Goal: Share content: Share content

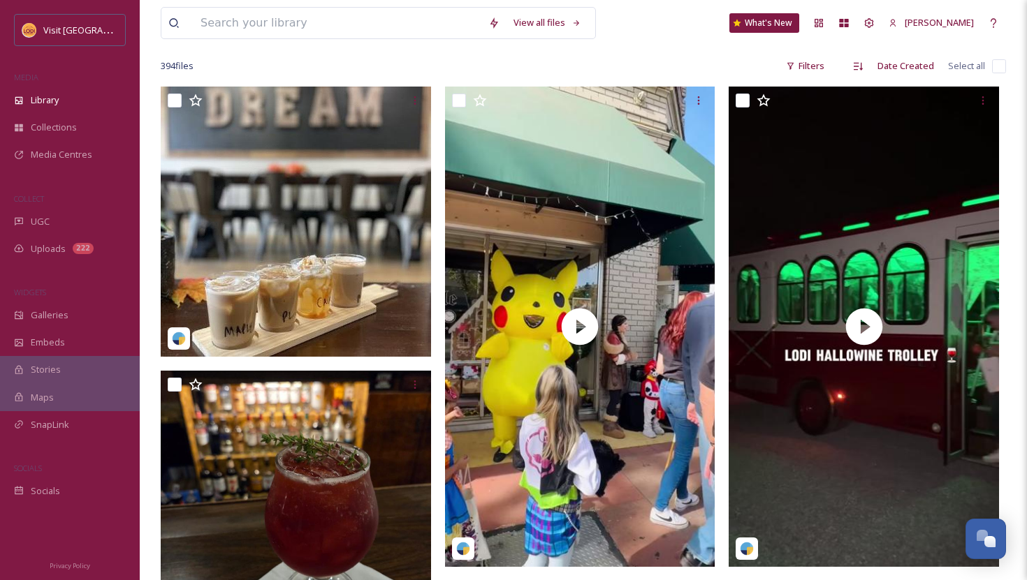
scroll to position [427, 0]
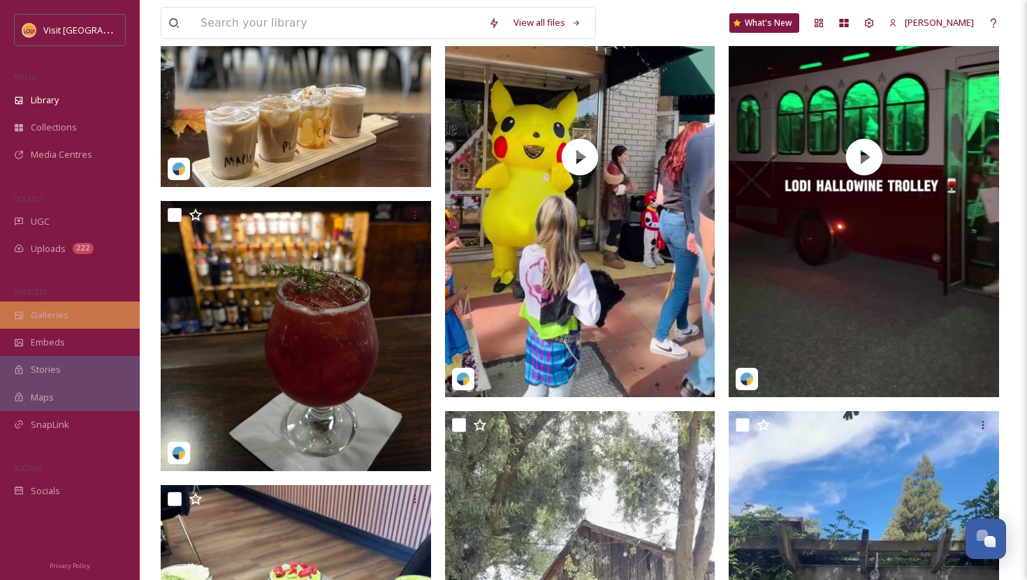
click at [57, 313] on span "Galleries" at bounding box center [50, 315] width 38 height 13
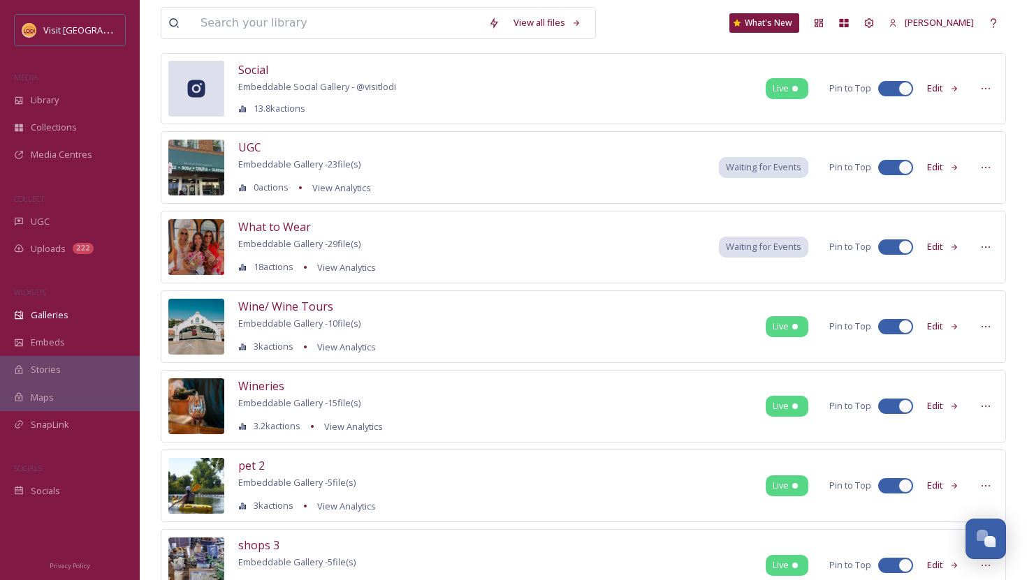
scroll to position [1653, 0]
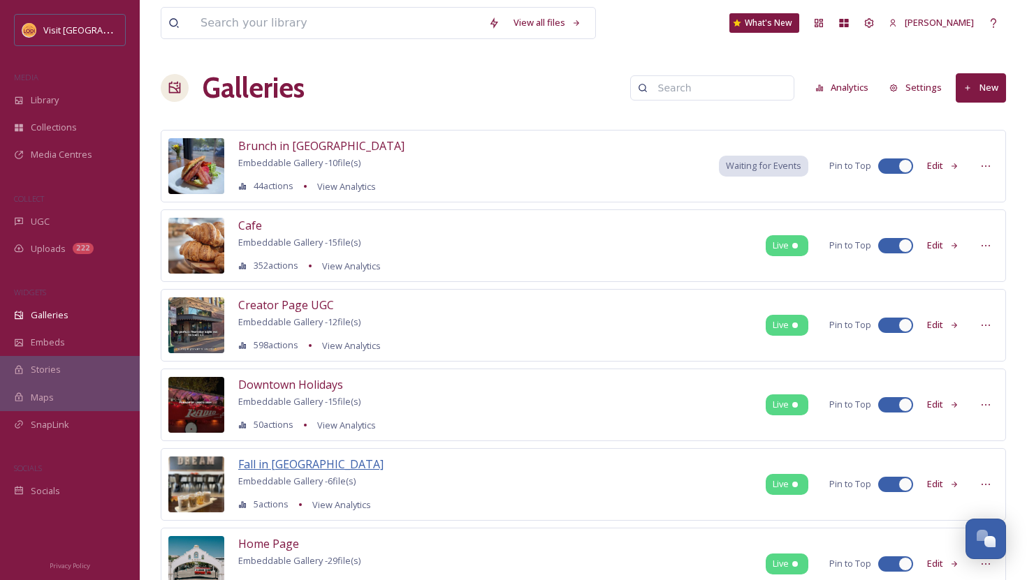
click at [266, 460] on span "Fall in [GEOGRAPHIC_DATA]" at bounding box center [310, 464] width 145 height 15
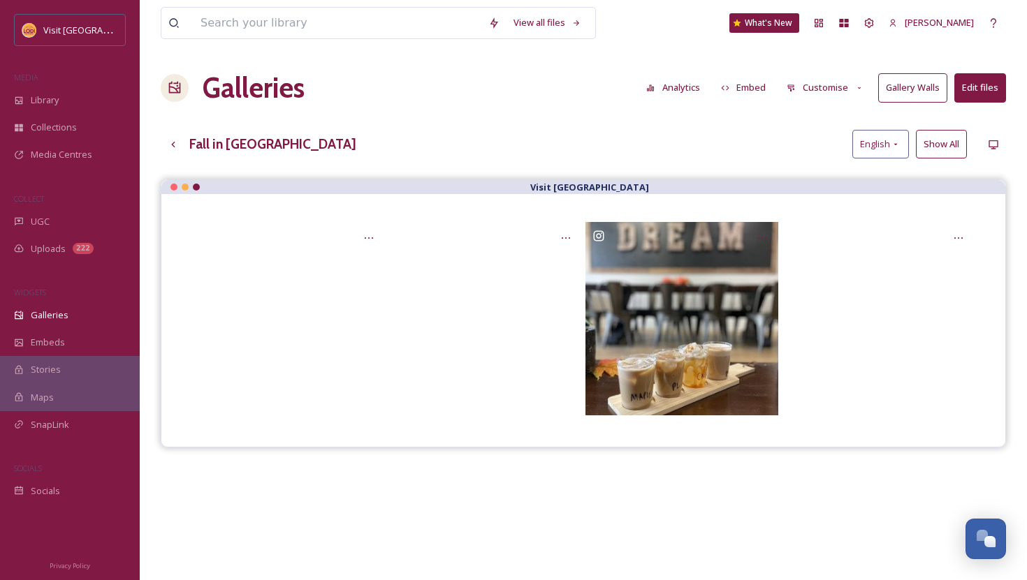
click at [975, 87] on button "Edit files" at bounding box center [980, 87] width 52 height 29
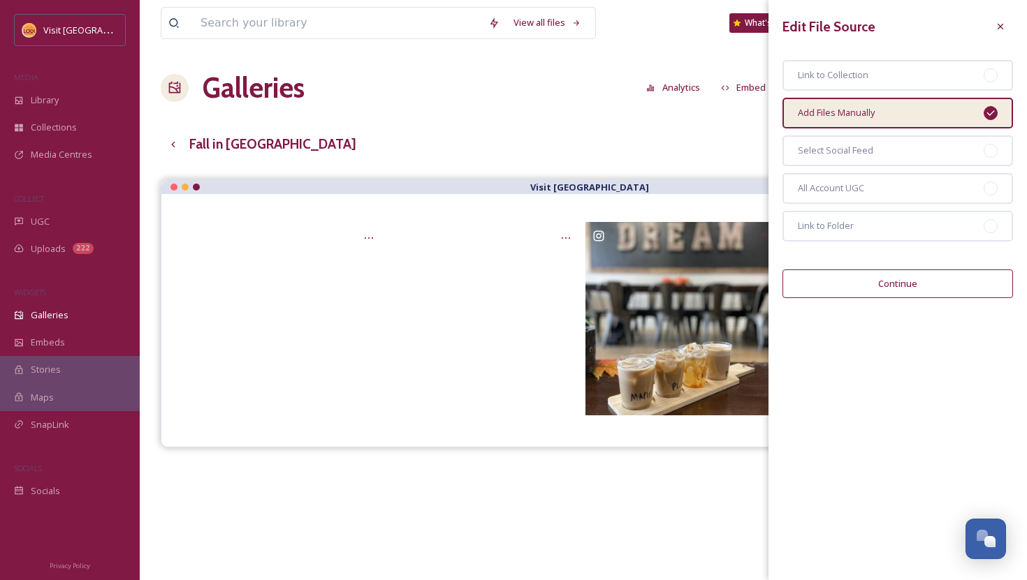
click at [900, 293] on button "Continue" at bounding box center [897, 284] width 230 height 29
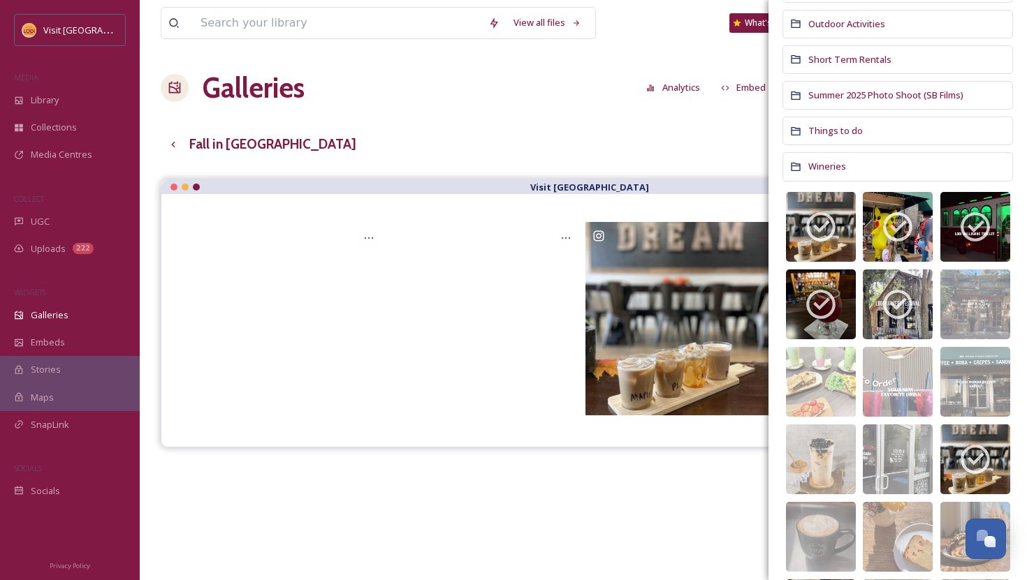
scroll to position [381, 0]
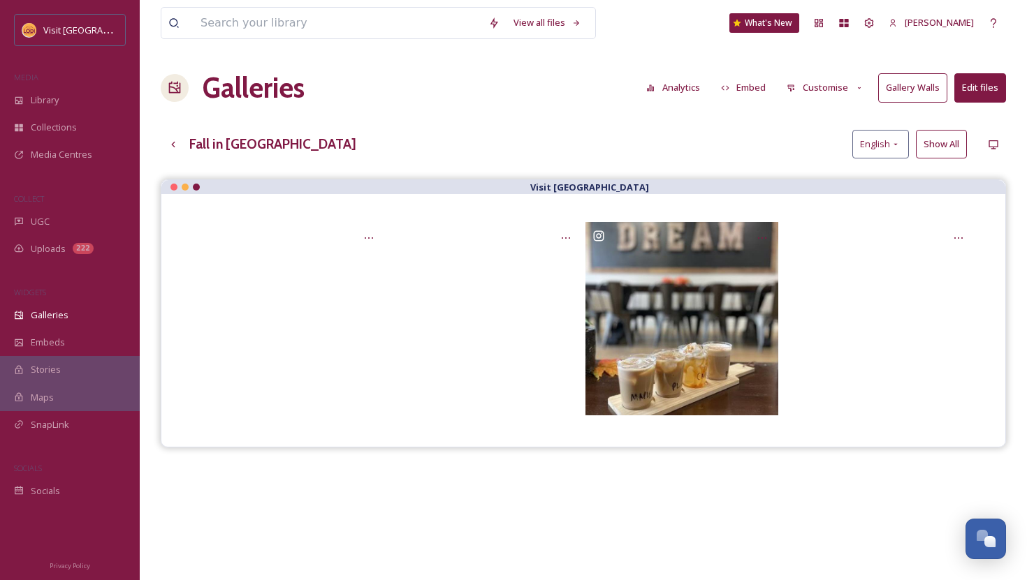
click at [674, 452] on div "Visit [GEOGRAPHIC_DATA]" at bounding box center [583, 470] width 845 height 580
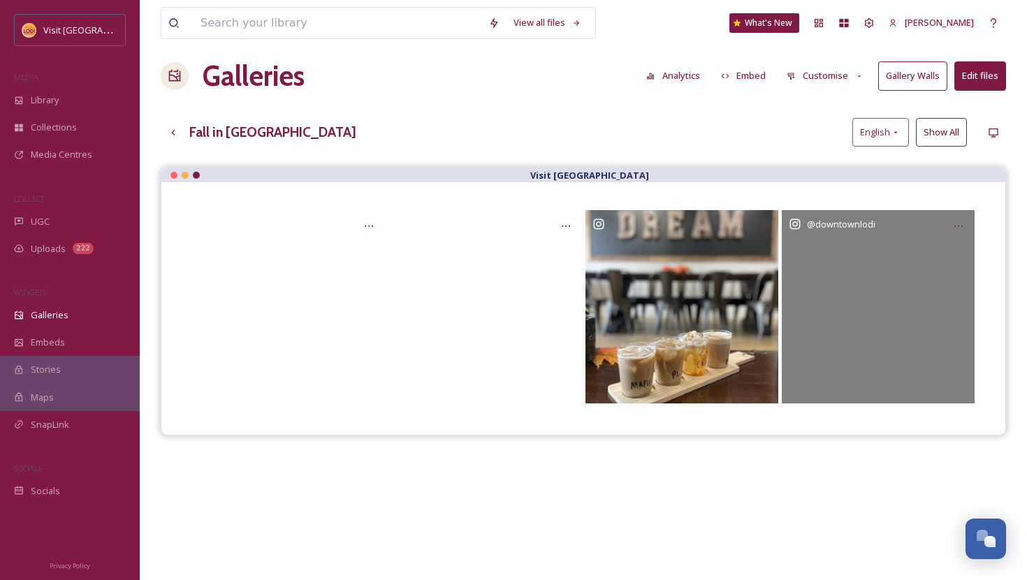
scroll to position [0, 0]
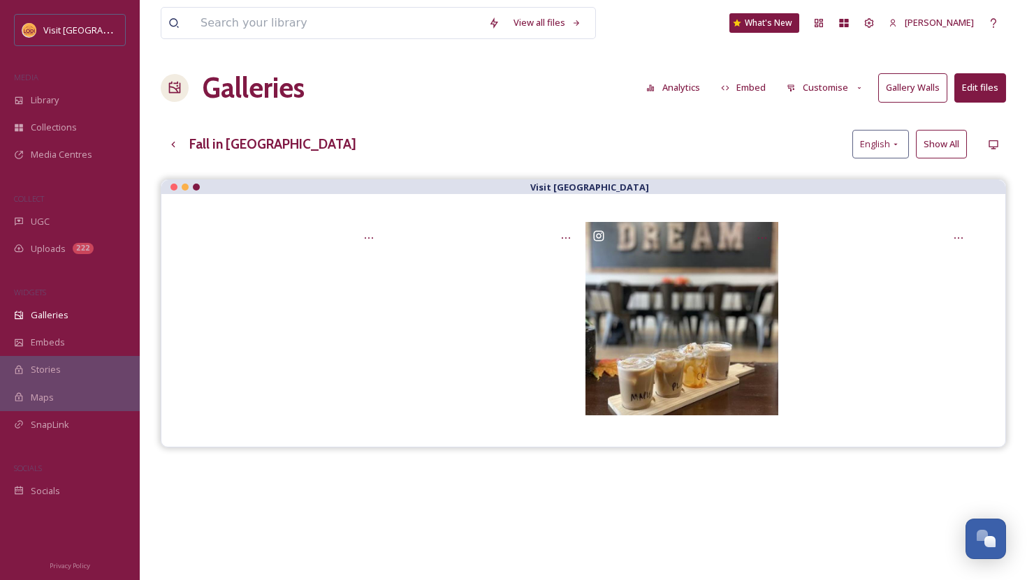
click at [954, 152] on button "Show All" at bounding box center [941, 144] width 51 height 29
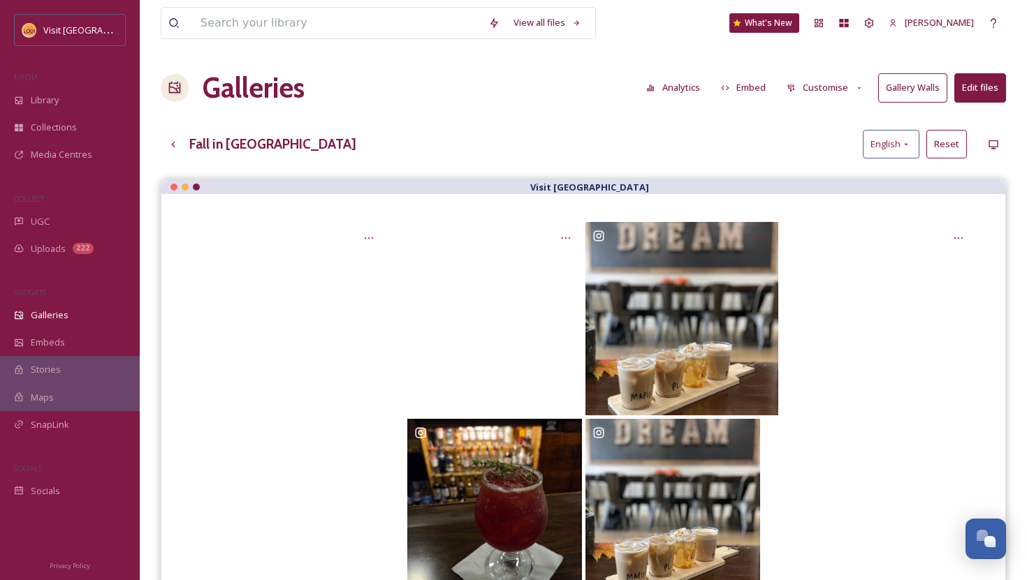
click at [986, 92] on button "Edit files" at bounding box center [980, 87] width 52 height 29
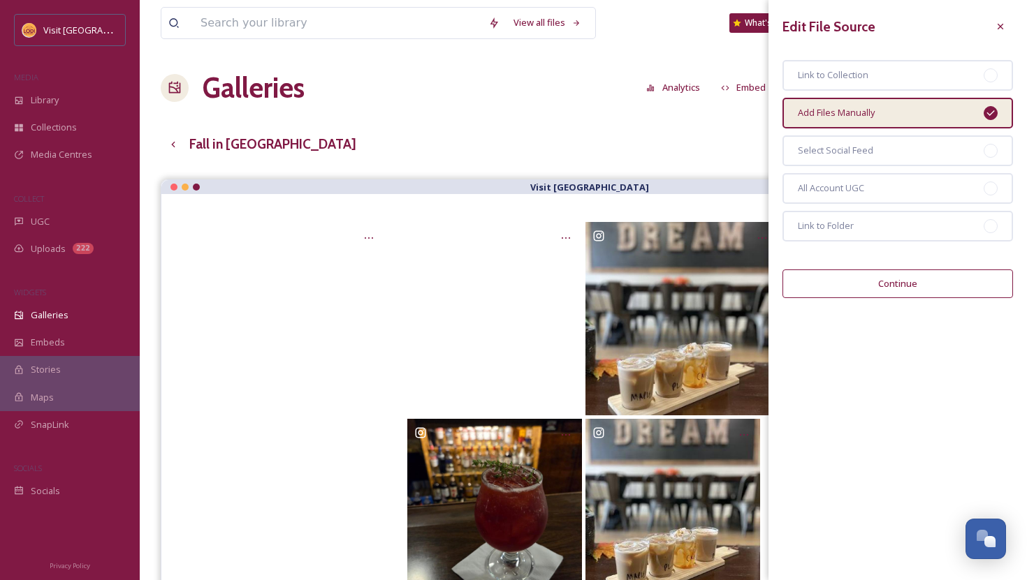
scroll to position [200, 0]
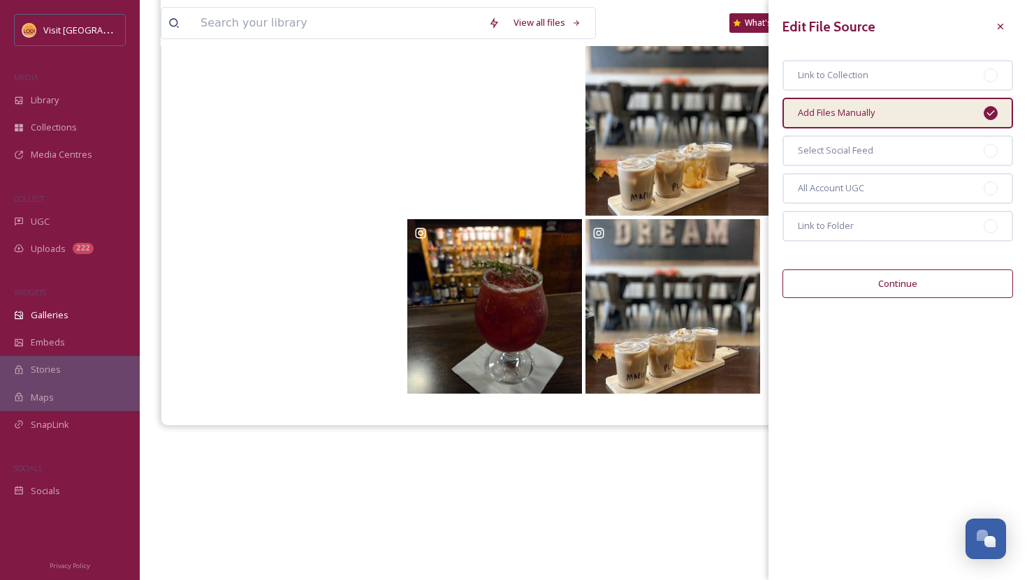
click at [936, 283] on button "Continue" at bounding box center [897, 284] width 230 height 29
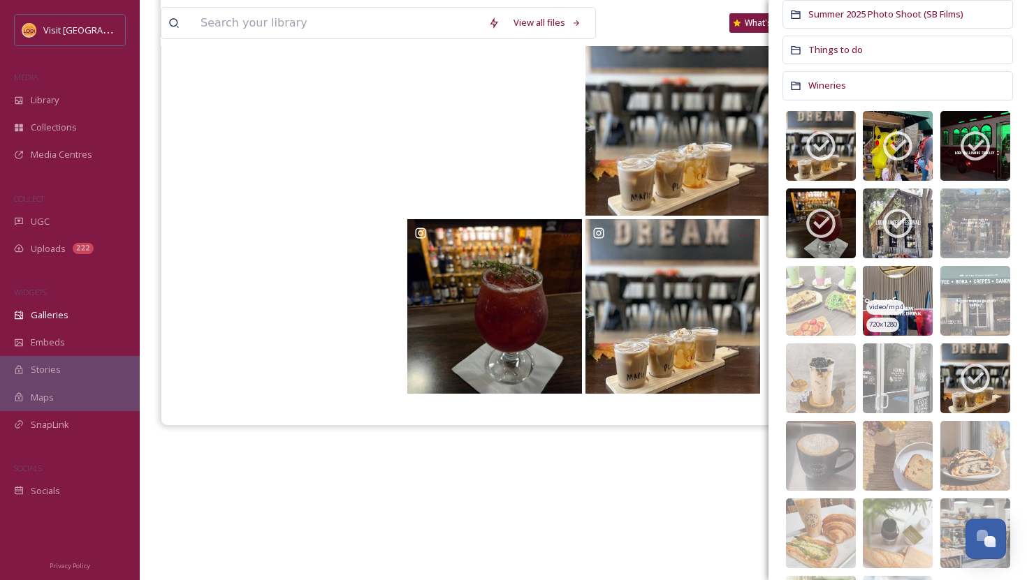
scroll to position [478, 0]
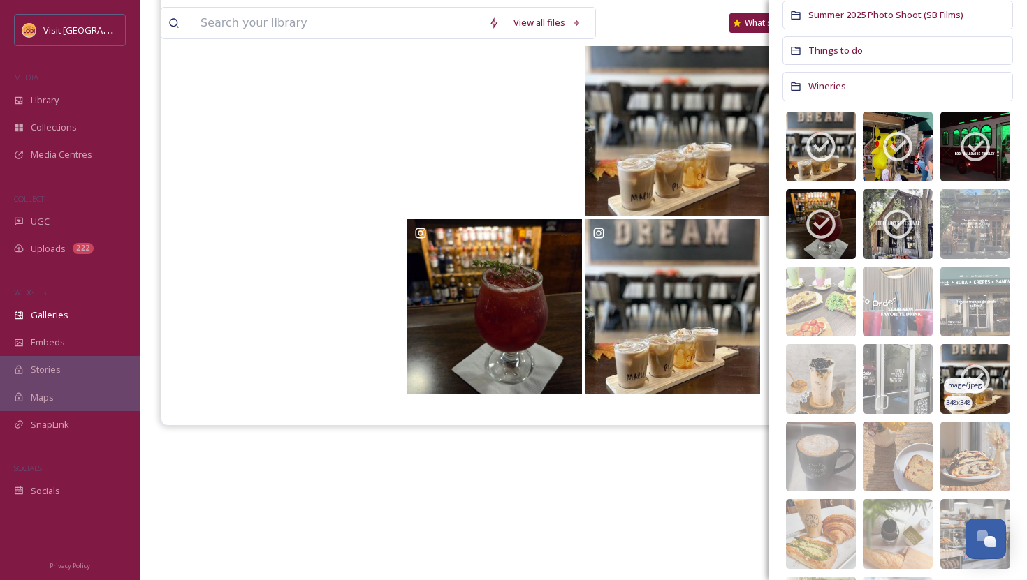
click at [978, 393] on icon at bounding box center [974, 379] width 29 height 29
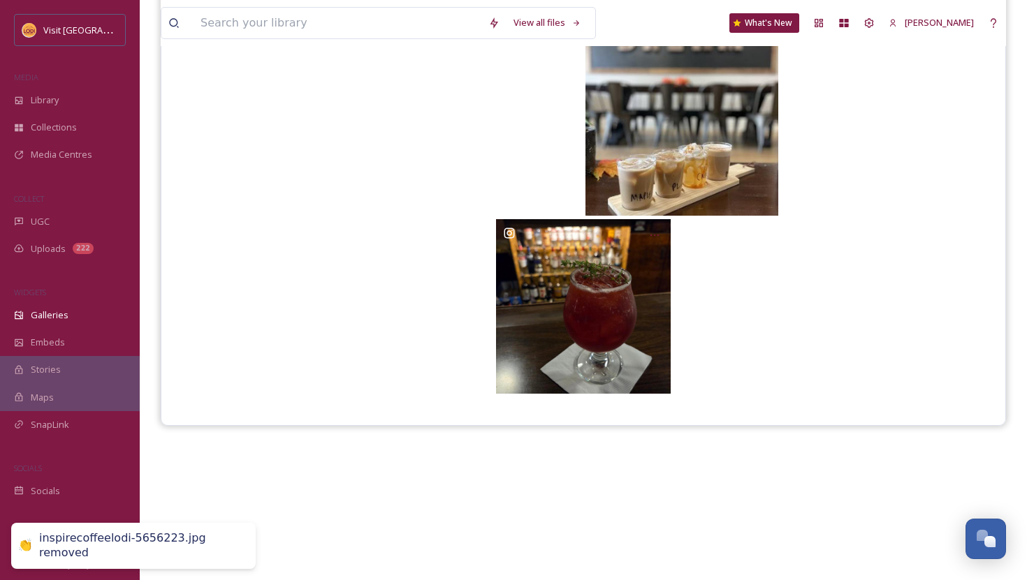
click at [344, 284] on div at bounding box center [583, 306] width 788 height 175
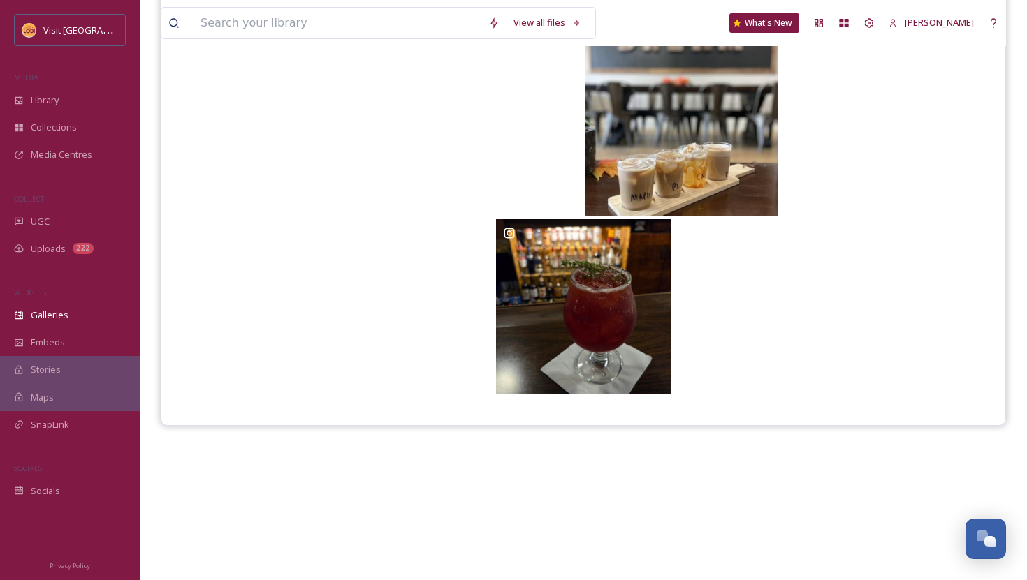
scroll to position [0, 0]
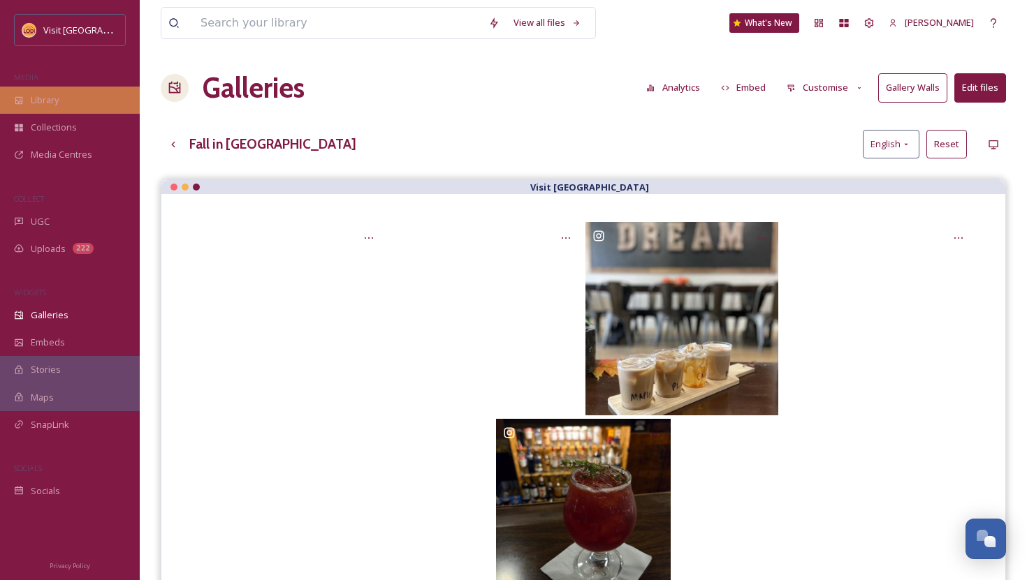
click at [35, 97] on span "Library" at bounding box center [45, 100] width 28 height 13
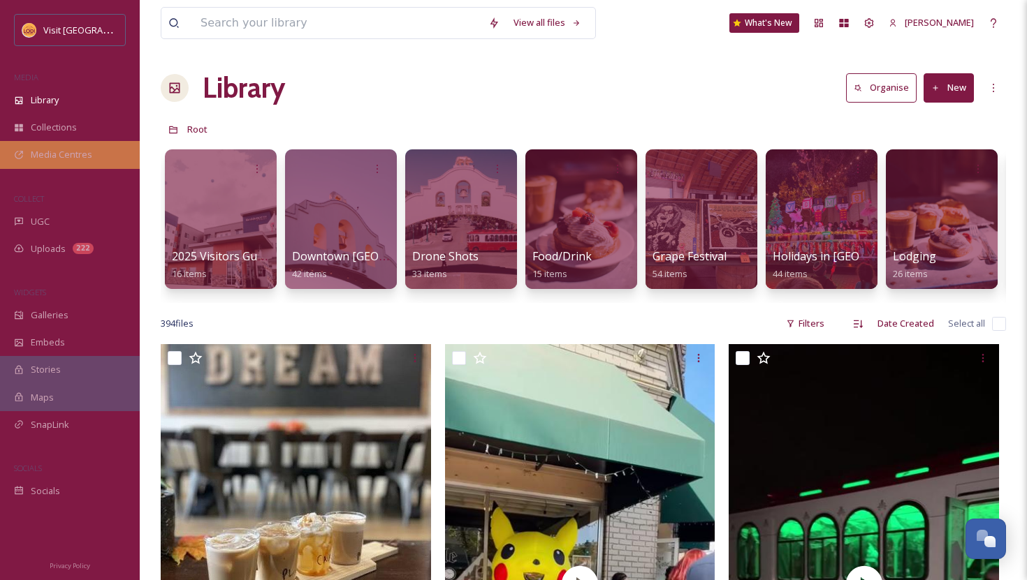
click at [57, 161] on div "Media Centres" at bounding box center [70, 154] width 140 height 27
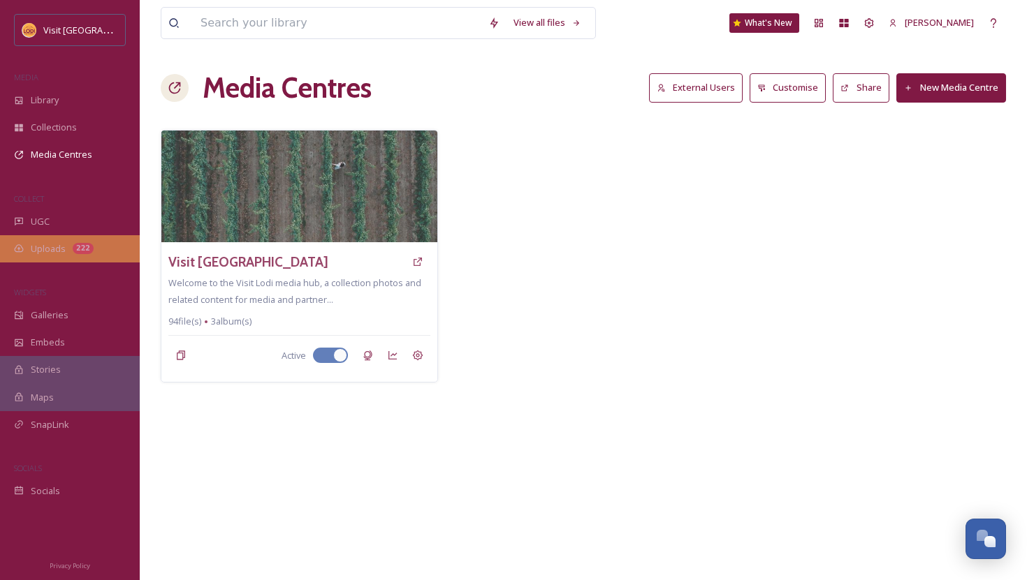
click at [78, 251] on div "222" at bounding box center [83, 248] width 21 height 11
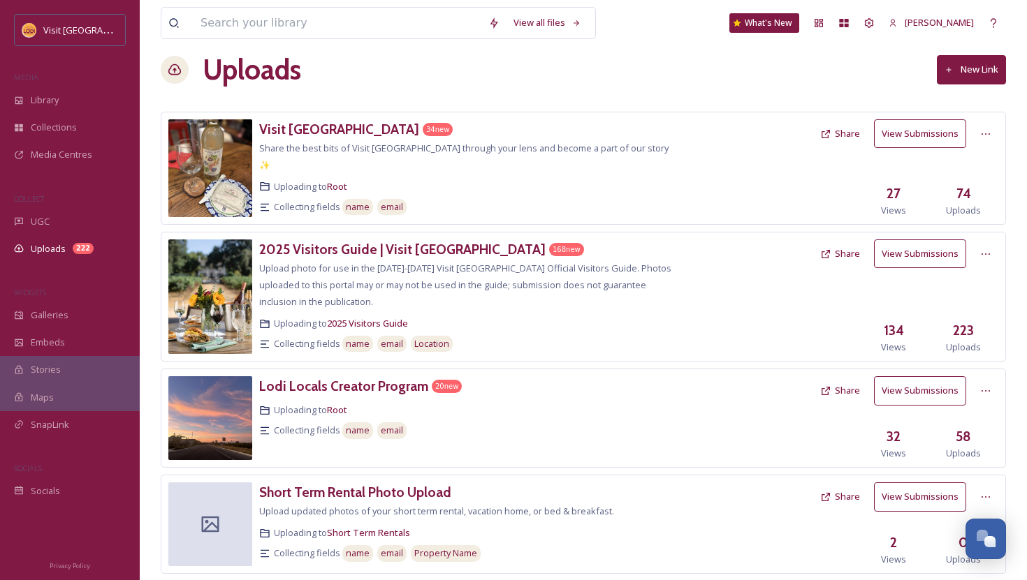
scroll to position [21, 0]
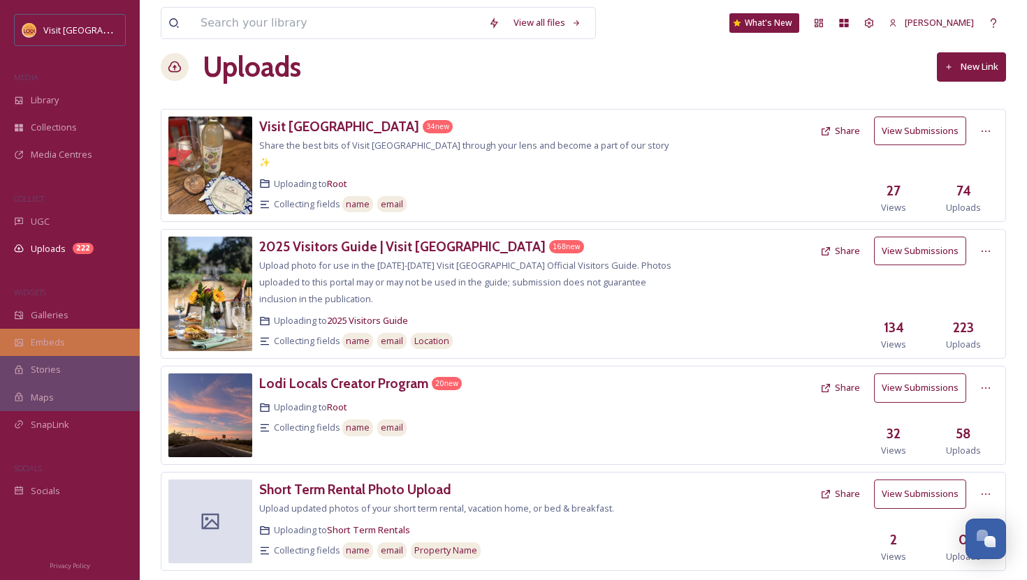
click at [8, 330] on div "Embeds" at bounding box center [70, 342] width 140 height 27
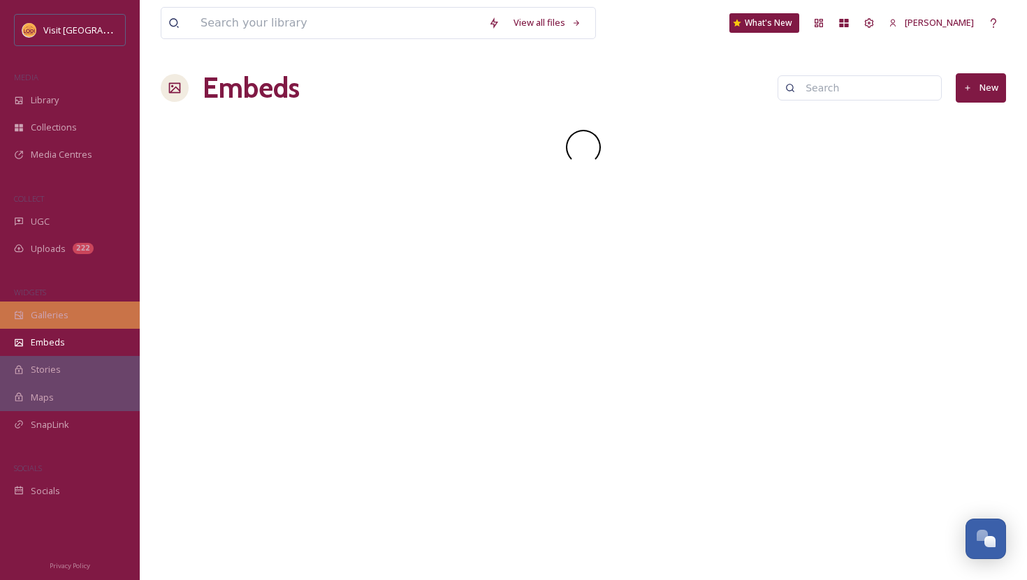
click at [13, 319] on div "Galleries" at bounding box center [70, 315] width 140 height 27
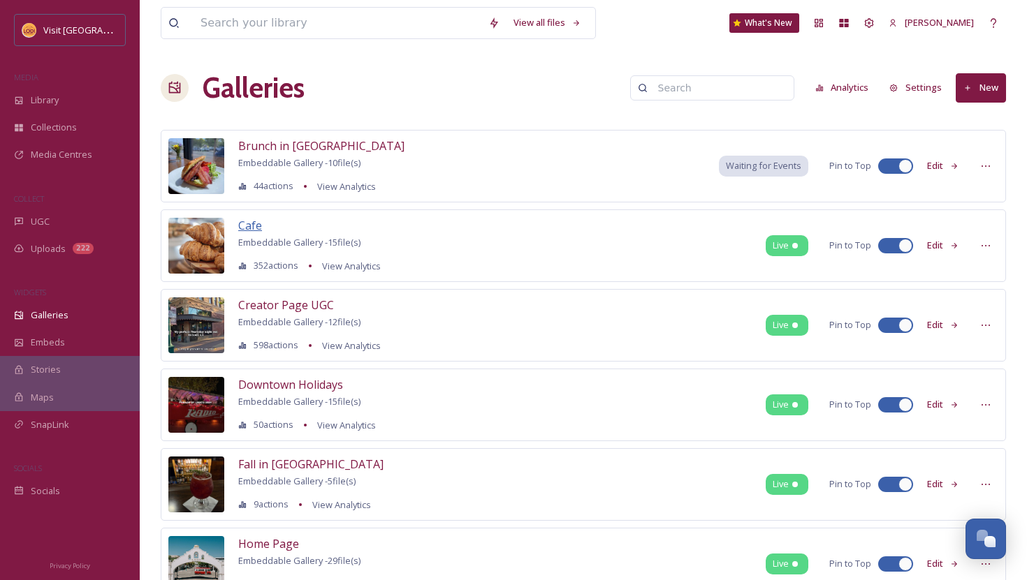
click at [247, 230] on span "Cafe" at bounding box center [250, 225] width 24 height 15
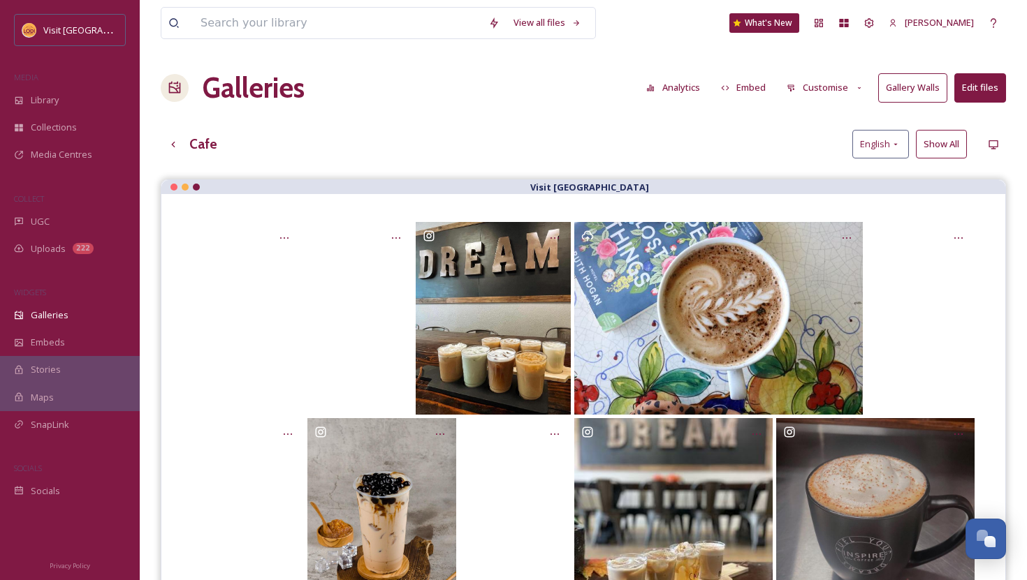
click at [940, 143] on button "Show All" at bounding box center [941, 144] width 51 height 29
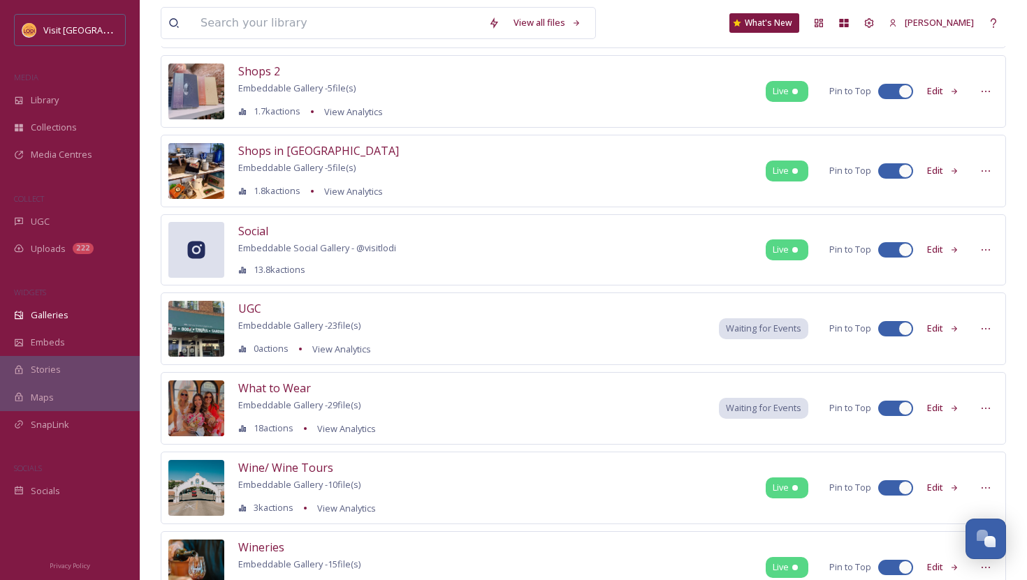
scroll to position [1430, 0]
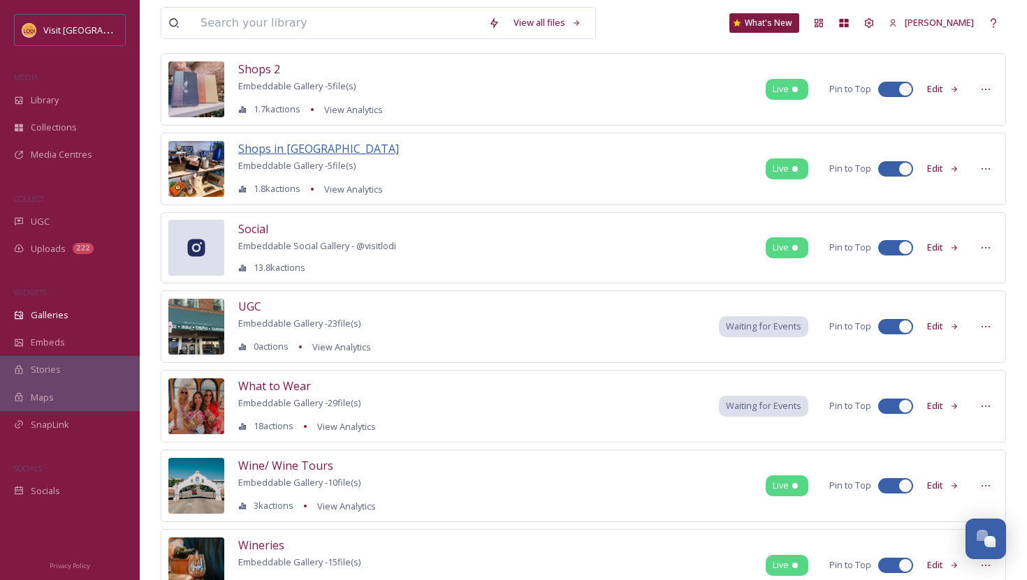
click at [295, 145] on span "Shops in [GEOGRAPHIC_DATA]" at bounding box center [318, 148] width 161 height 15
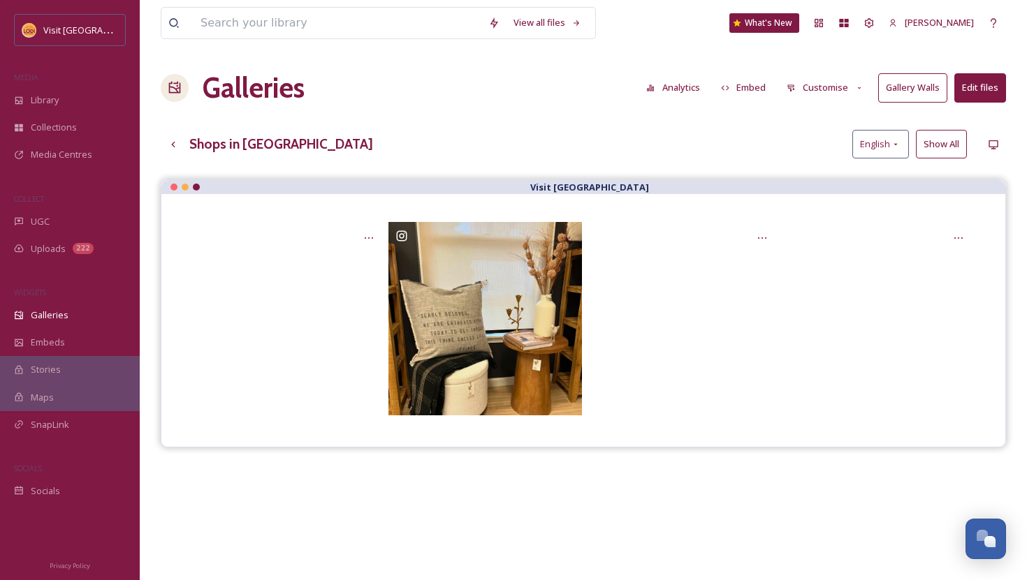
click at [680, 87] on button "Analytics" at bounding box center [673, 87] width 68 height 27
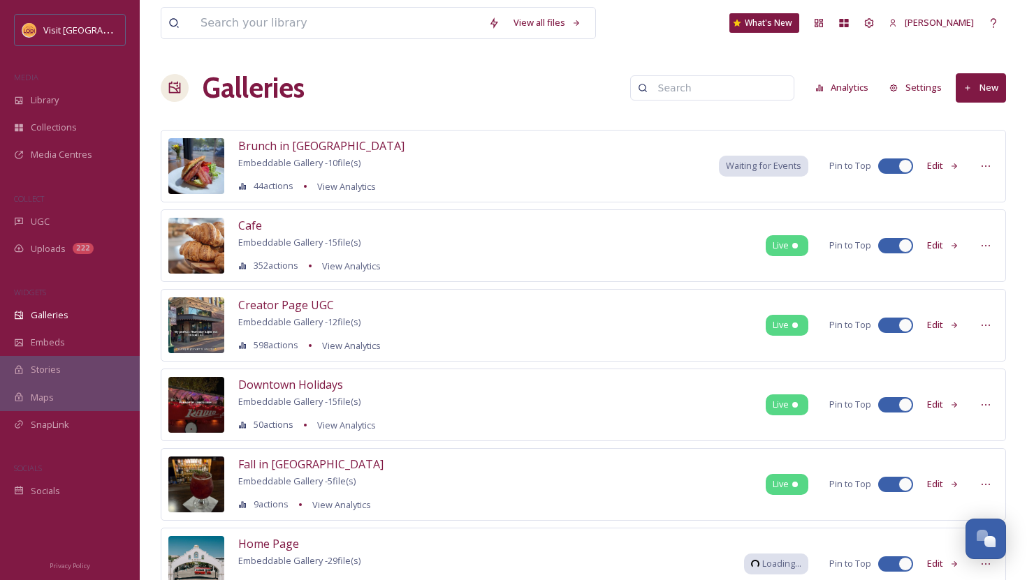
scroll to position [93, 0]
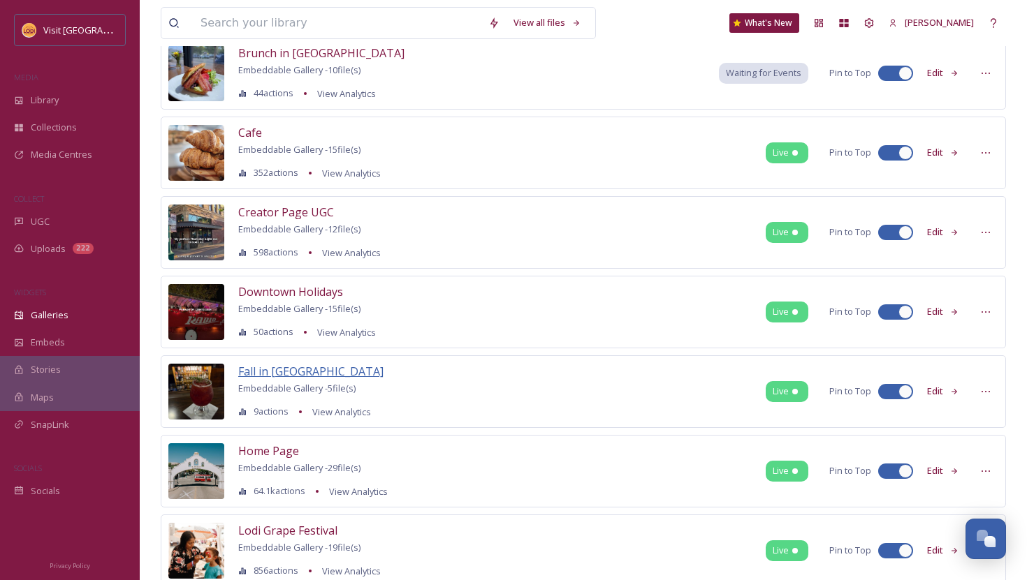
click at [261, 367] on span "Fall in [GEOGRAPHIC_DATA]" at bounding box center [310, 371] width 145 height 15
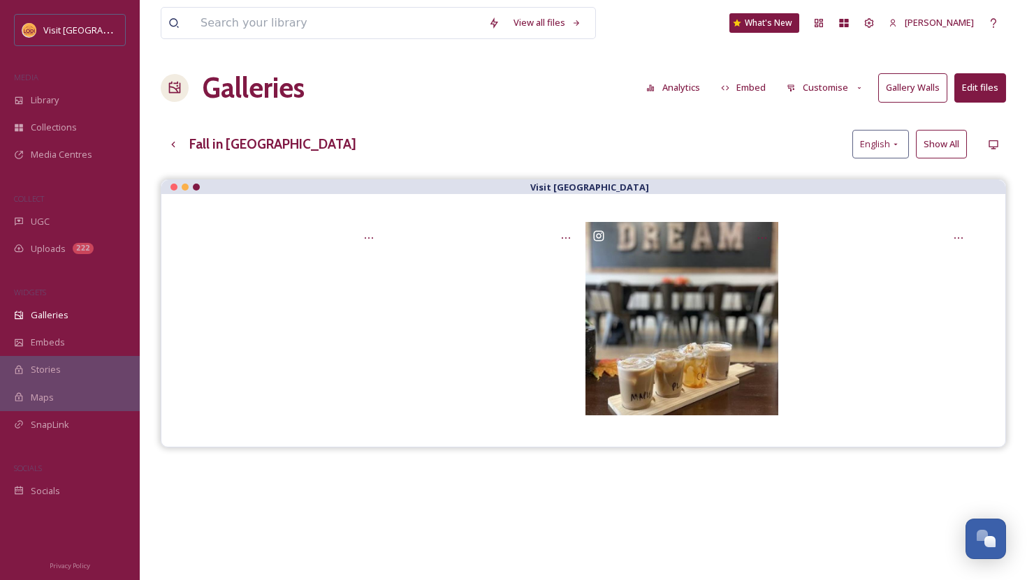
click at [951, 142] on button "Show All" at bounding box center [941, 144] width 51 height 29
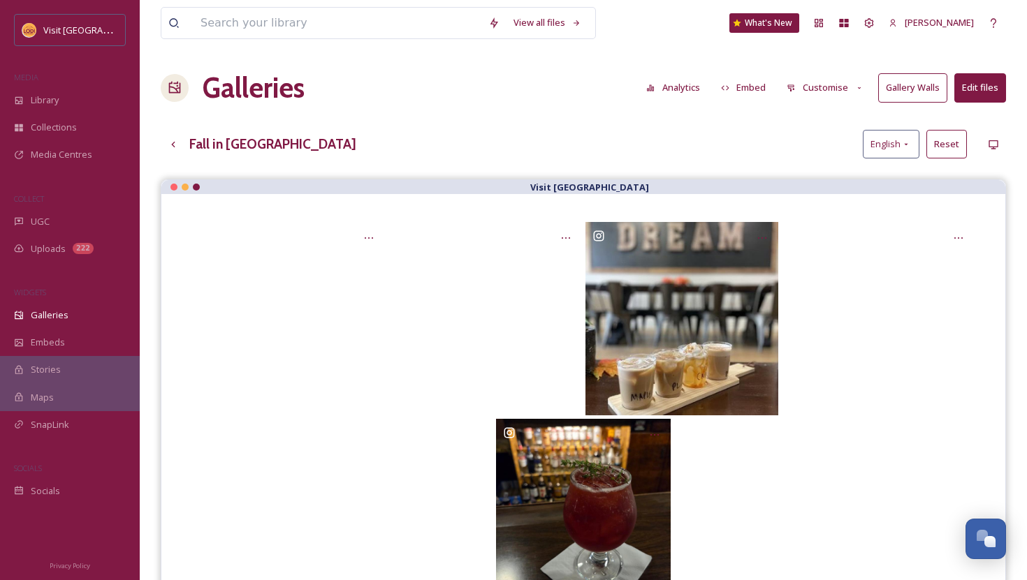
click at [823, 90] on button "Customise" at bounding box center [824, 87] width 91 height 27
click at [921, 83] on button "Gallery Walls" at bounding box center [912, 87] width 69 height 29
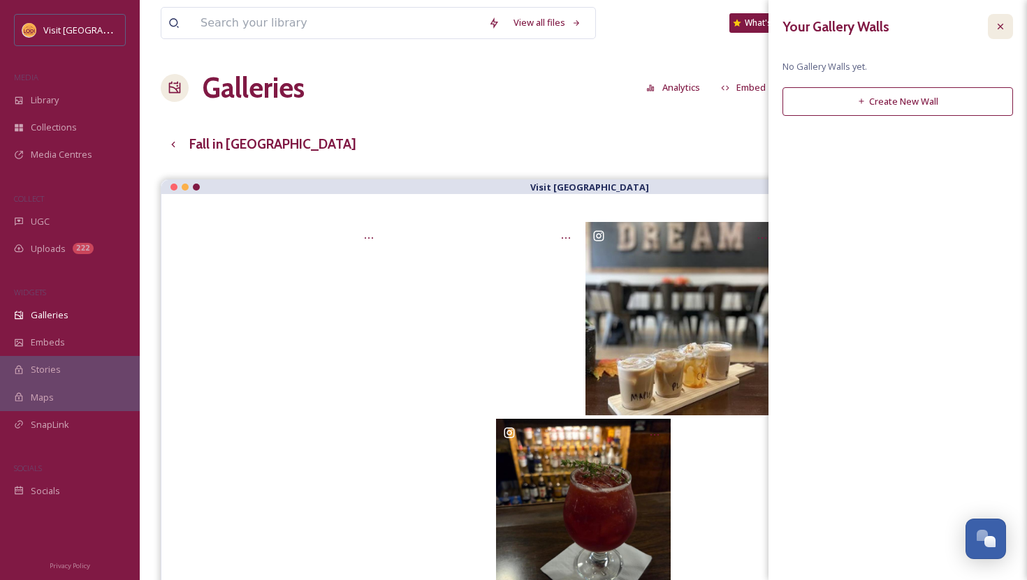
click at [1004, 24] on icon at bounding box center [1000, 26] width 11 height 11
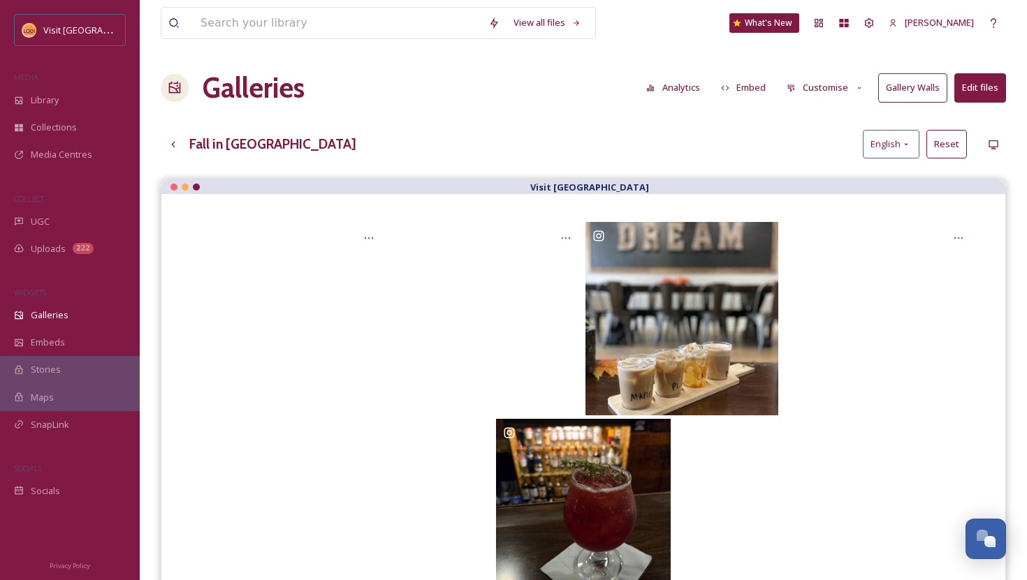
click at [992, 80] on button "Edit files" at bounding box center [980, 87] width 52 height 29
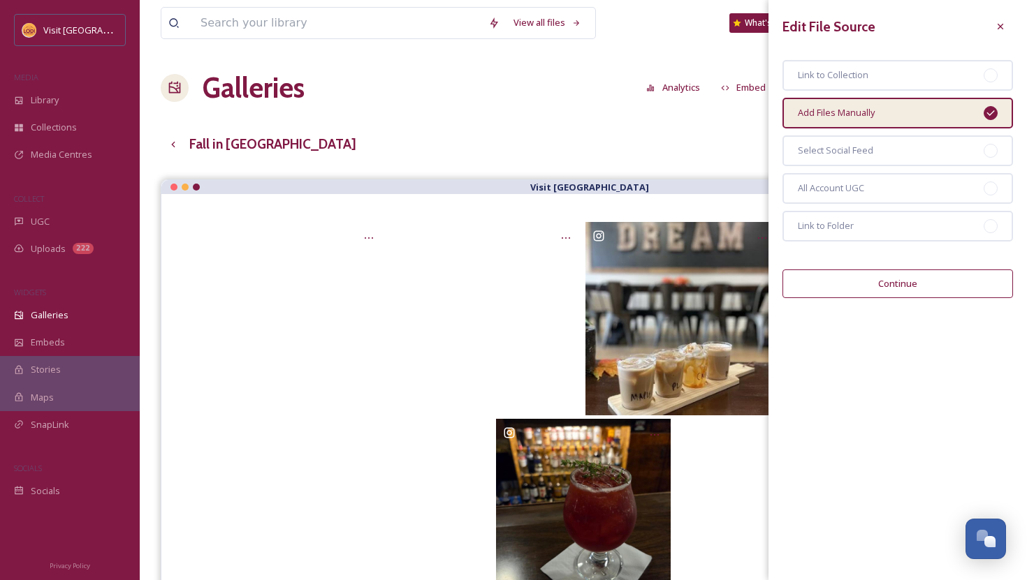
click at [889, 274] on button "Continue" at bounding box center [897, 284] width 230 height 29
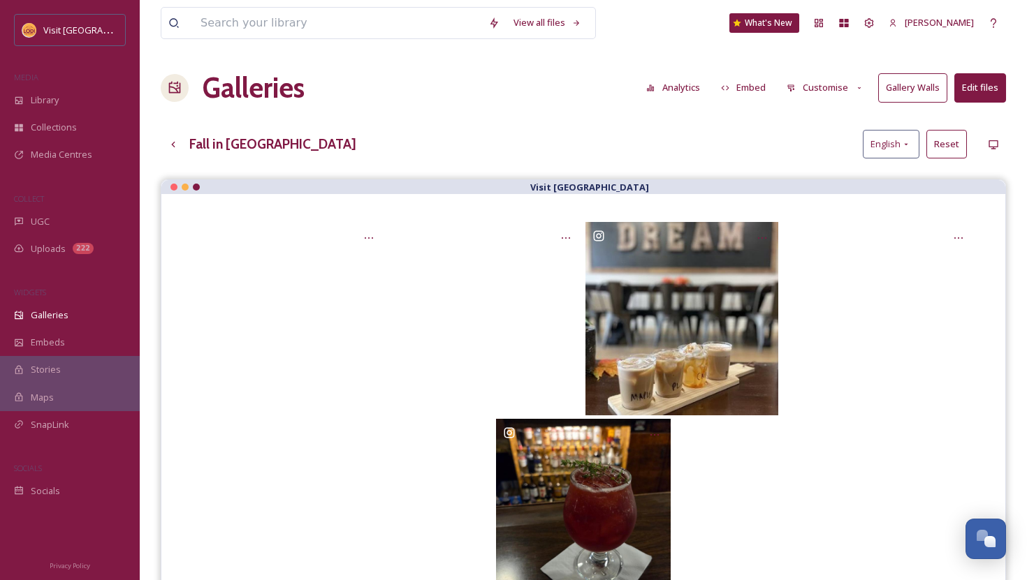
click at [636, 145] on div "Fall in [GEOGRAPHIC_DATA] English Reset" at bounding box center [583, 144] width 845 height 29
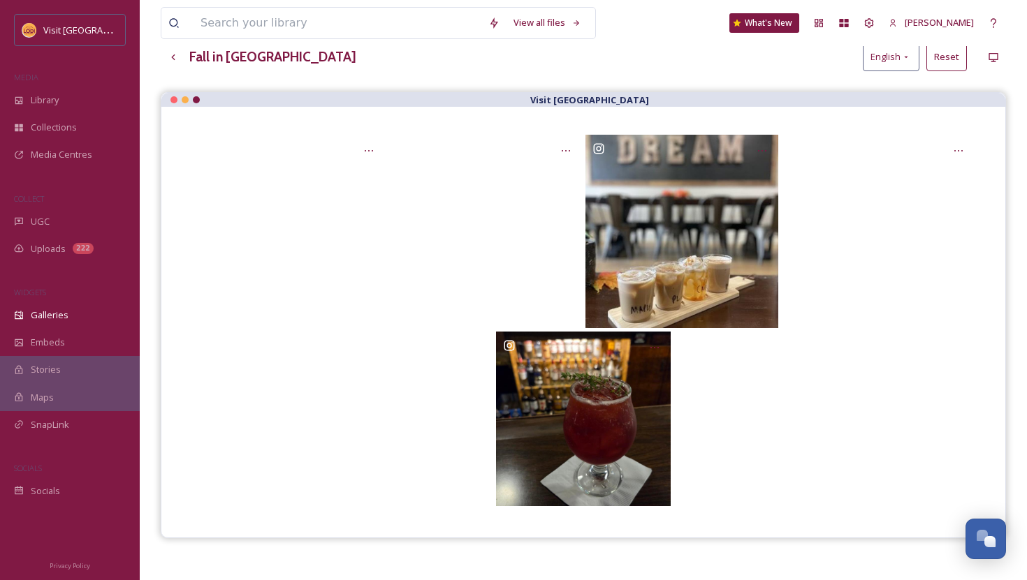
scroll to position [87, 0]
click at [176, 56] on icon at bounding box center [173, 57] width 11 height 11
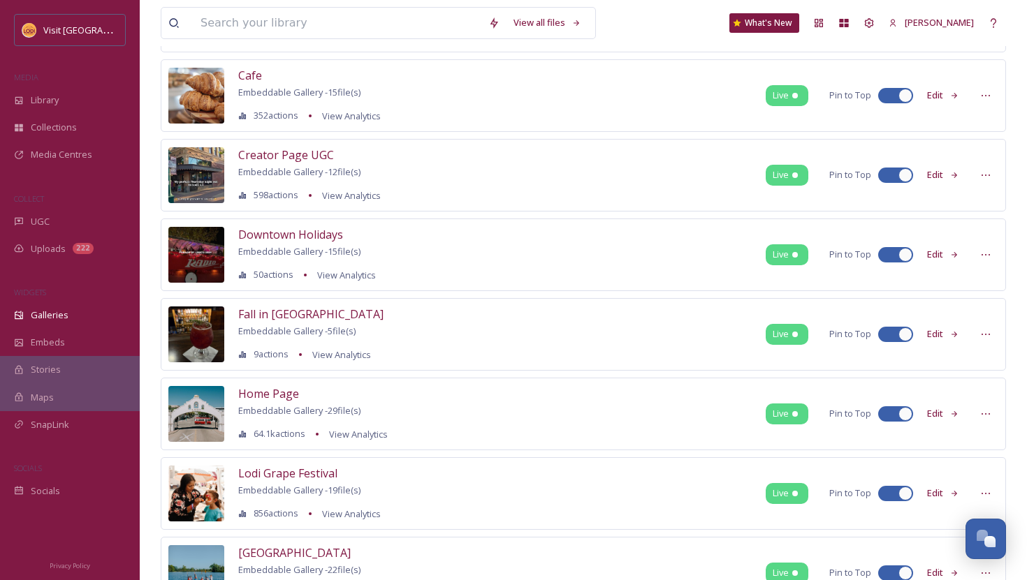
scroll to position [160, 0]
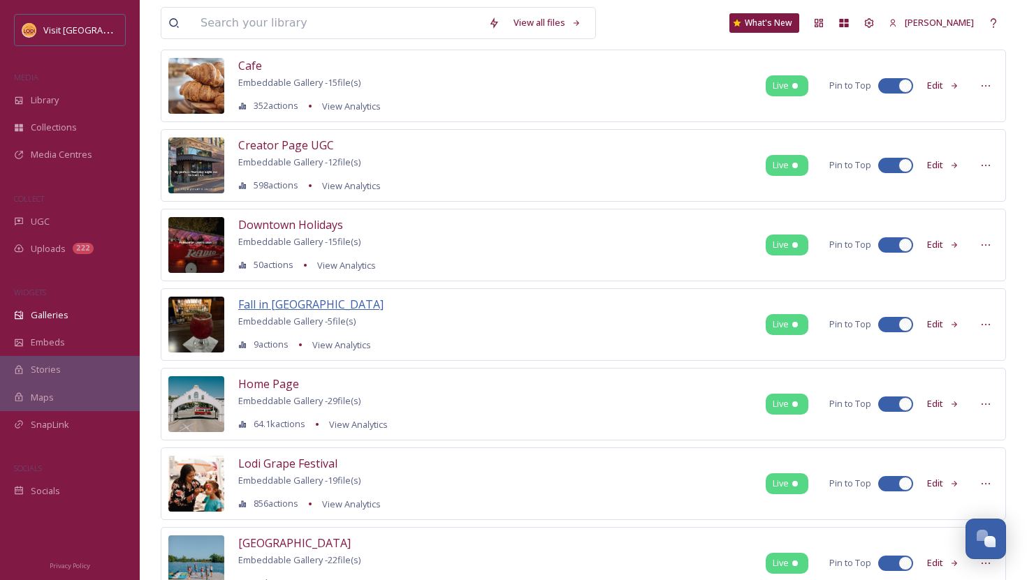
click at [280, 301] on span "Fall in [GEOGRAPHIC_DATA]" at bounding box center [310, 304] width 145 height 15
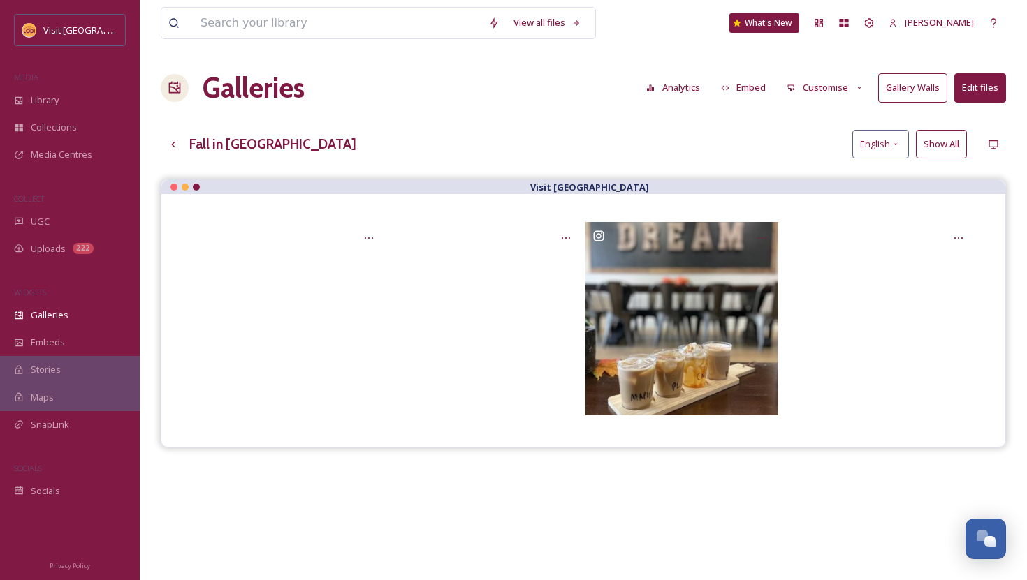
click at [993, 178] on div "View all files What's New [PERSON_NAME] Galleries Analytics Embed Customise Gal…" at bounding box center [583, 390] width 887 height 781
click at [950, 145] on button "Show All" at bounding box center [941, 144] width 51 height 29
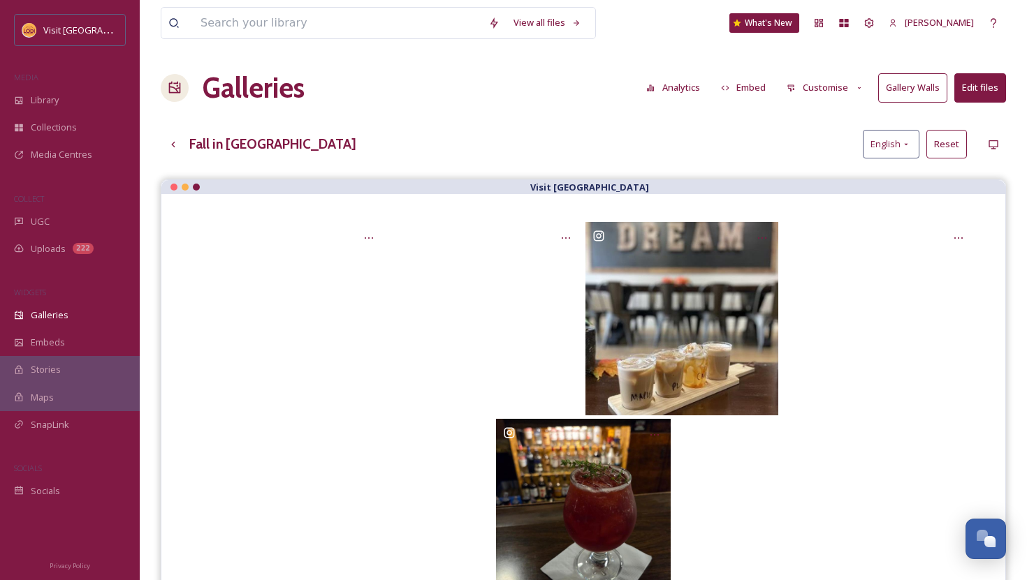
click at [987, 94] on button "Edit files" at bounding box center [980, 87] width 52 height 29
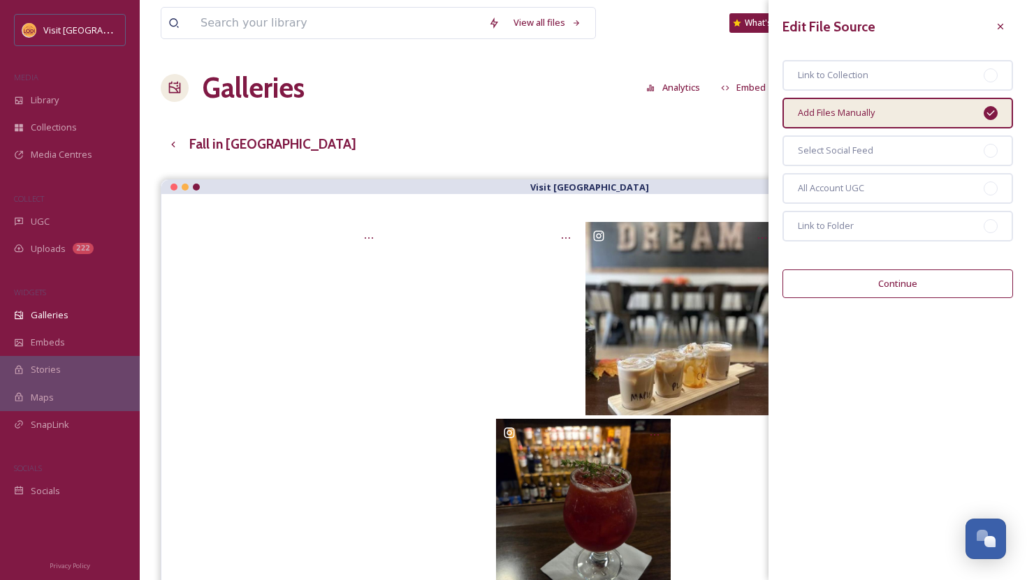
click at [894, 279] on button "Continue" at bounding box center [897, 284] width 230 height 29
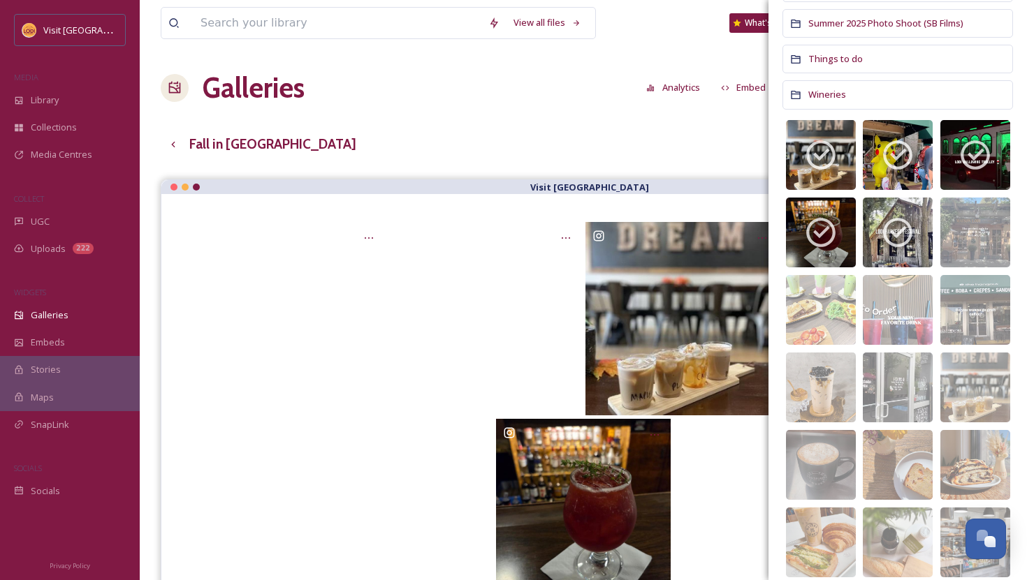
scroll to position [470, 0]
click at [902, 152] on icon at bounding box center [897, 154] width 29 height 29
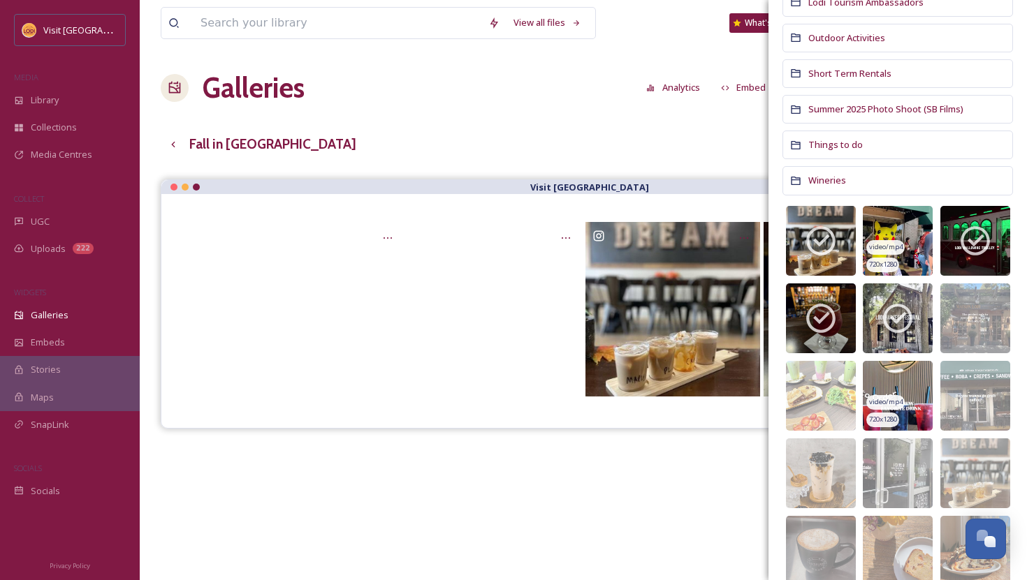
scroll to position [386, 0]
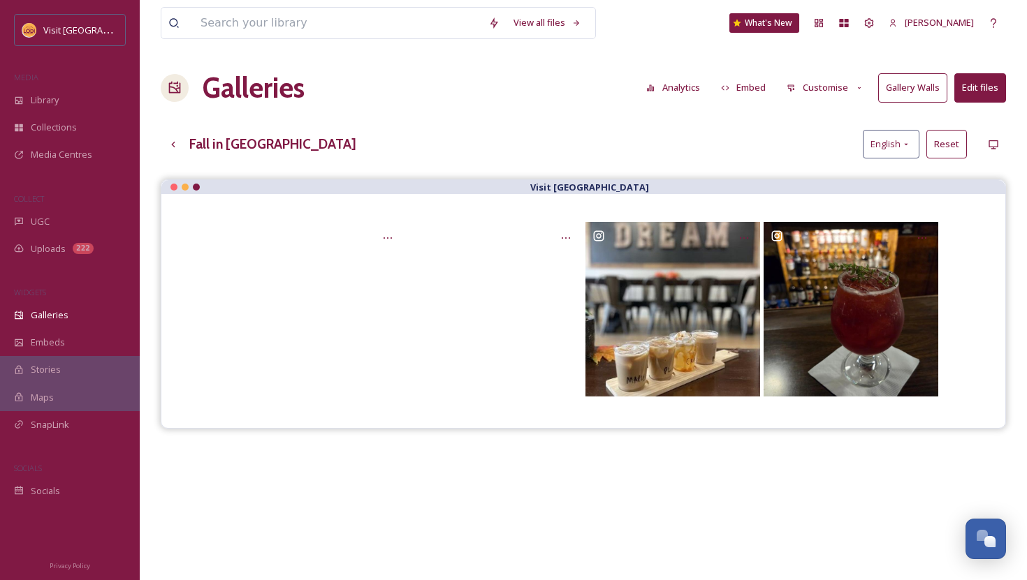
click at [618, 74] on div "Galleries Analytics Embed Customise Gallery Walls Edit files" at bounding box center [583, 88] width 845 height 42
click at [75, 100] on div "Library" at bounding box center [70, 100] width 140 height 27
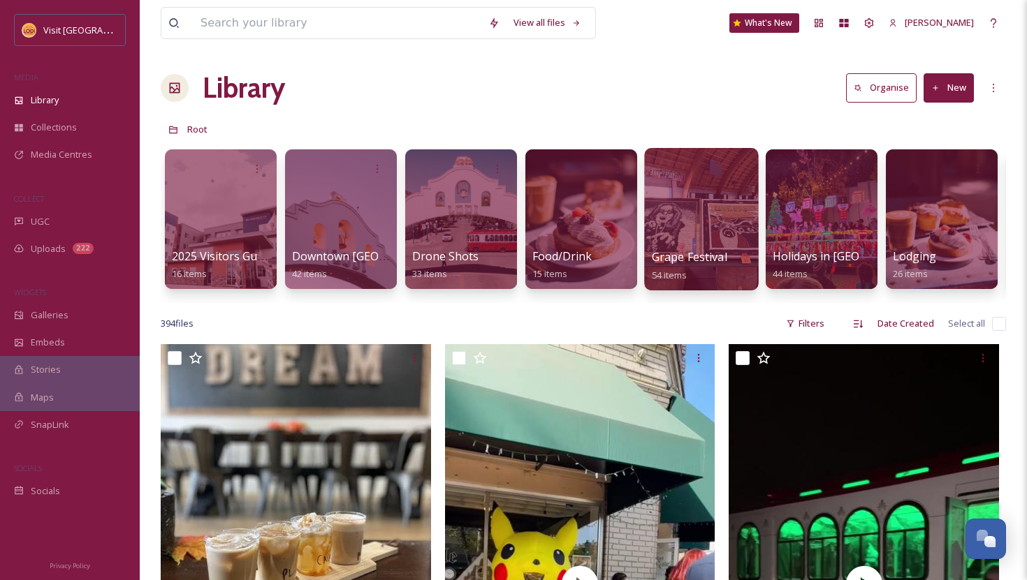
click at [693, 183] on div at bounding box center [701, 219] width 114 height 142
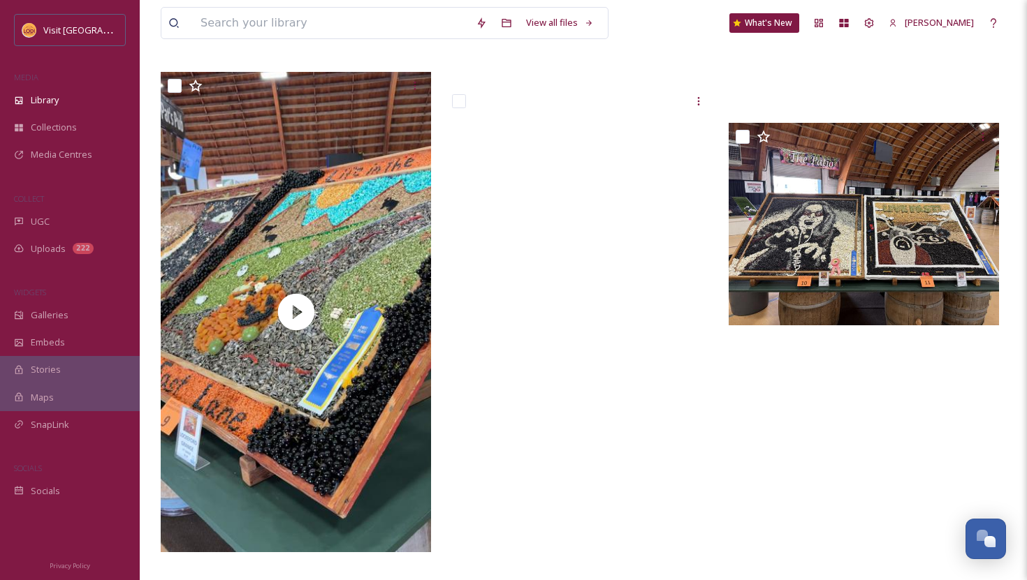
scroll to position [6560, 0]
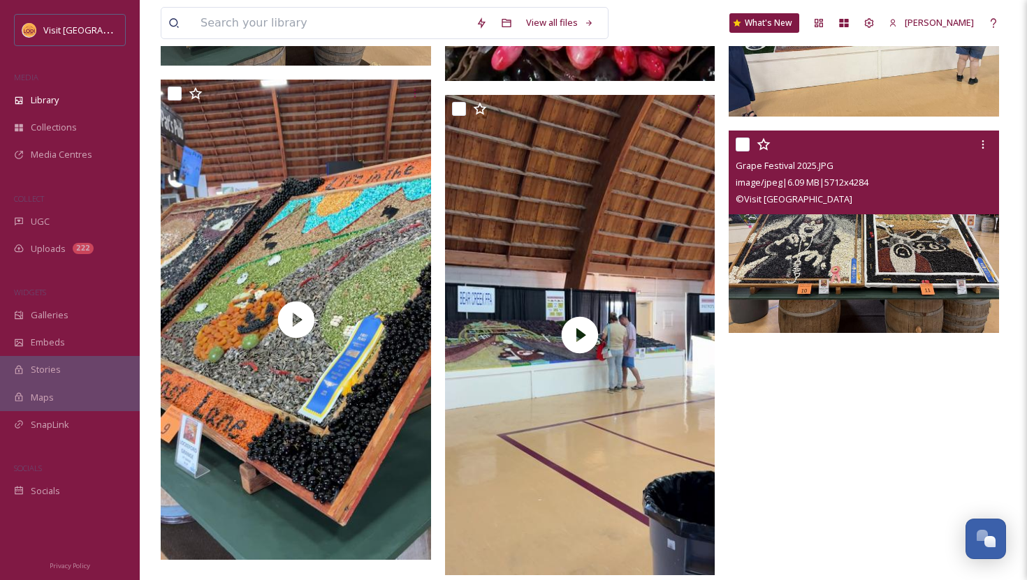
click at [899, 217] on img at bounding box center [864, 232] width 270 height 203
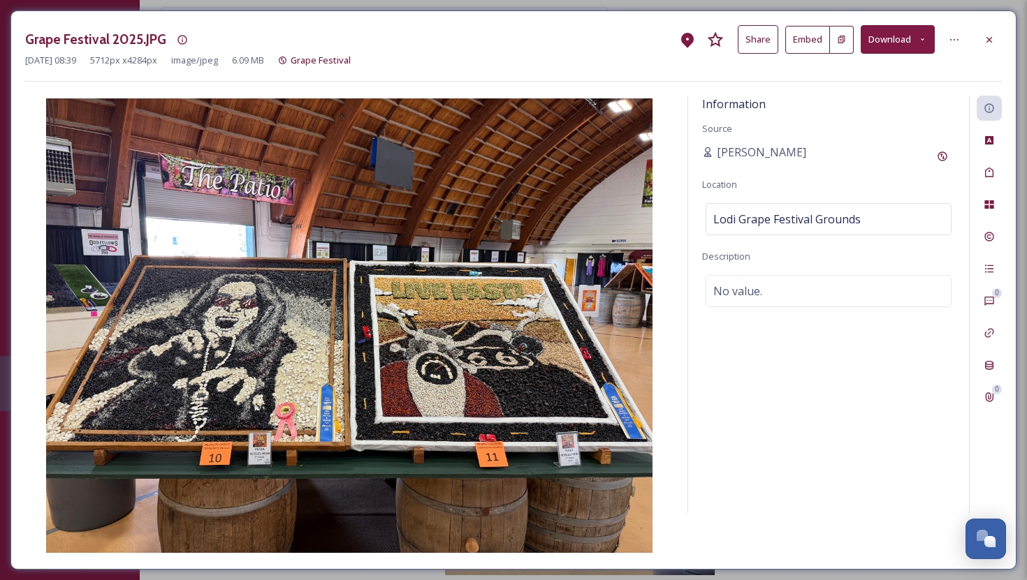
click at [212, 395] on img at bounding box center [349, 325] width 648 height 455
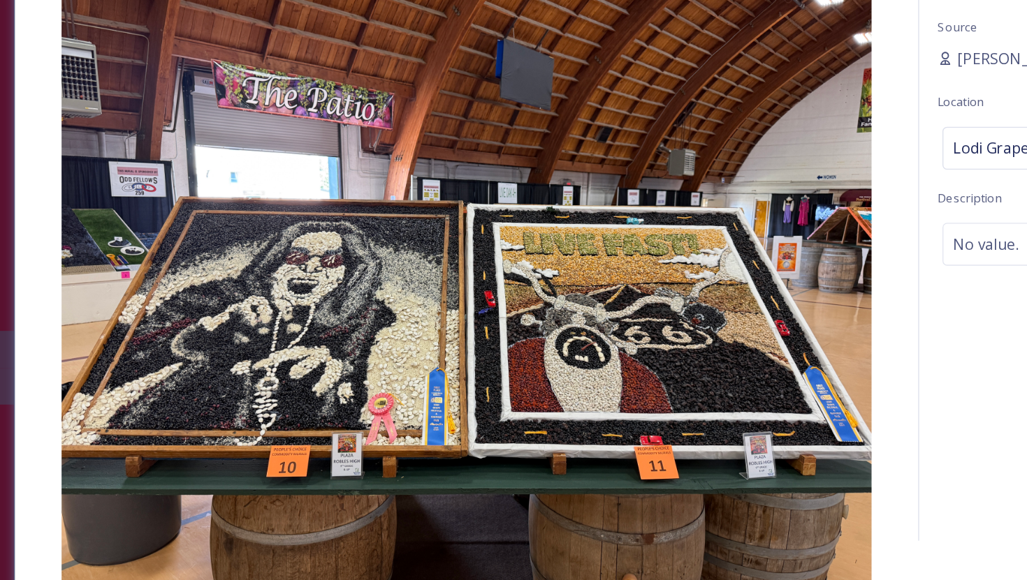
click at [745, 360] on div "Information Source [PERSON_NAME] Location [GEOGRAPHIC_DATA] Grape Festival Grou…" at bounding box center [828, 305] width 281 height 418
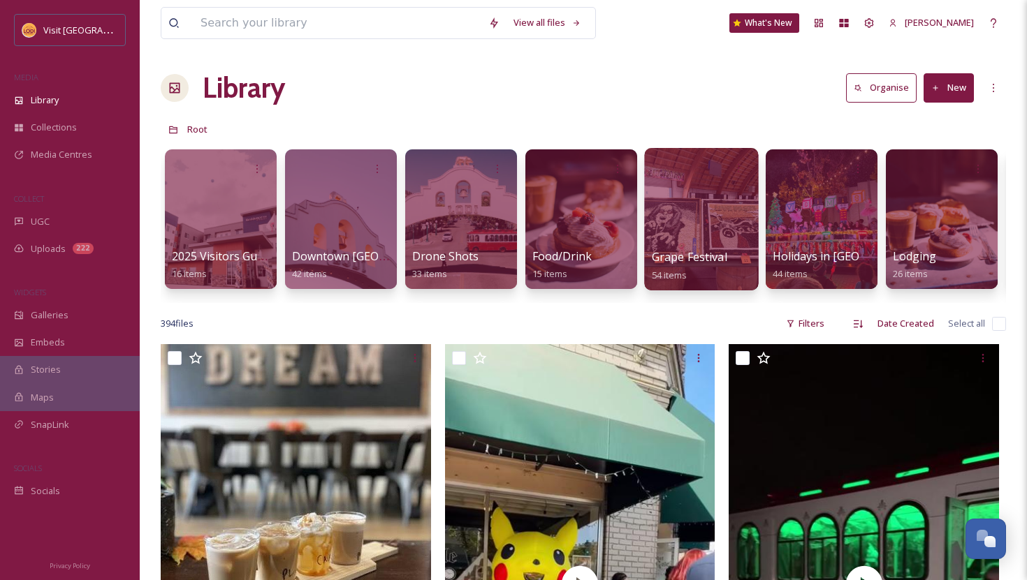
click at [722, 202] on div at bounding box center [701, 219] width 114 height 142
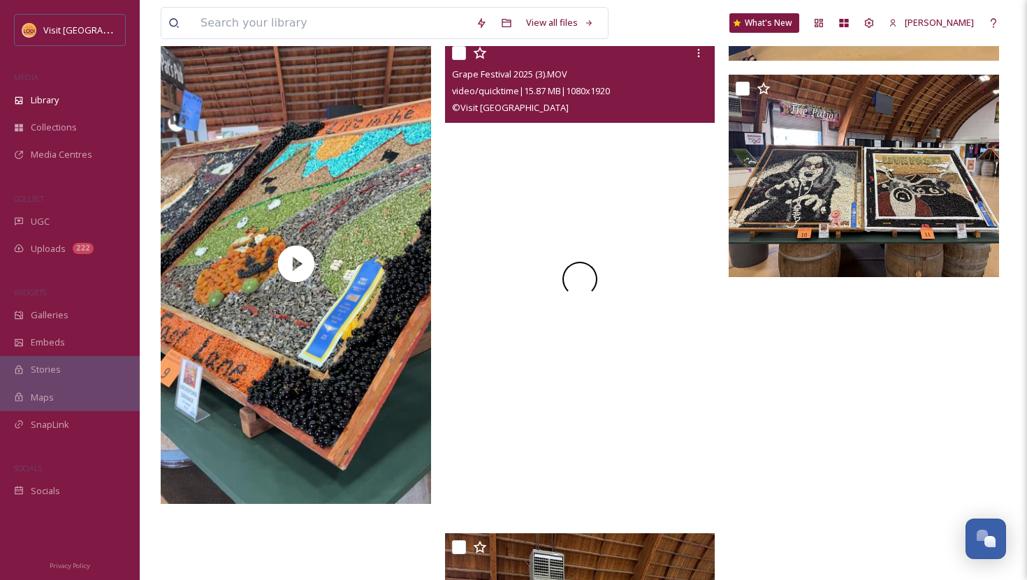
scroll to position [6615, 0]
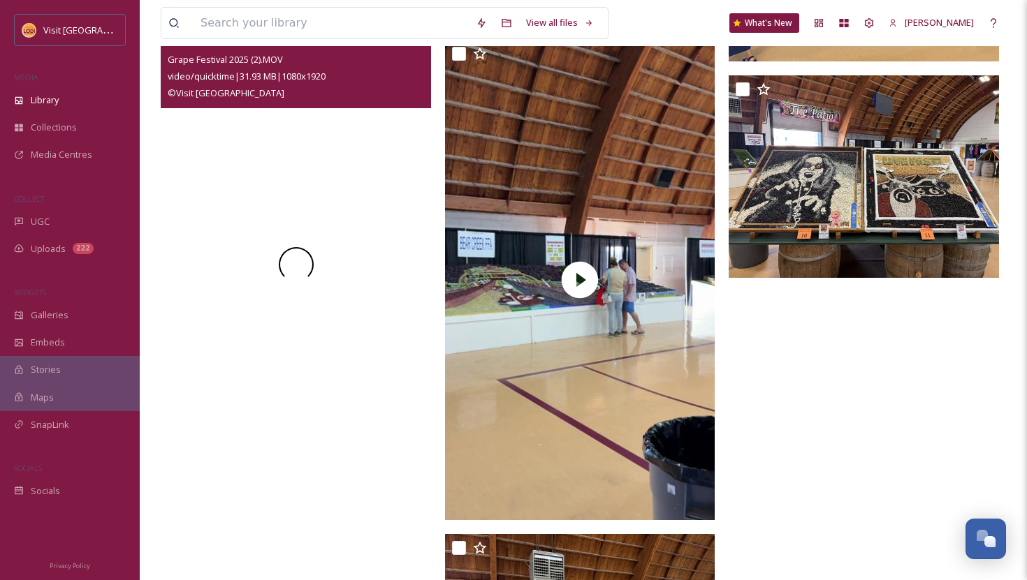
click at [307, 370] on div at bounding box center [296, 264] width 270 height 481
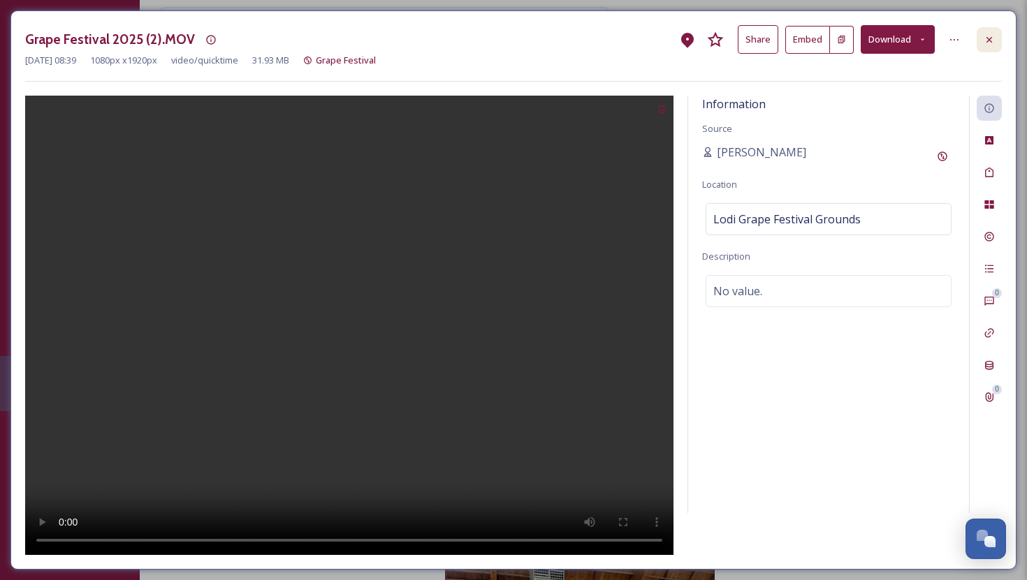
click at [993, 38] on icon at bounding box center [988, 39] width 11 height 11
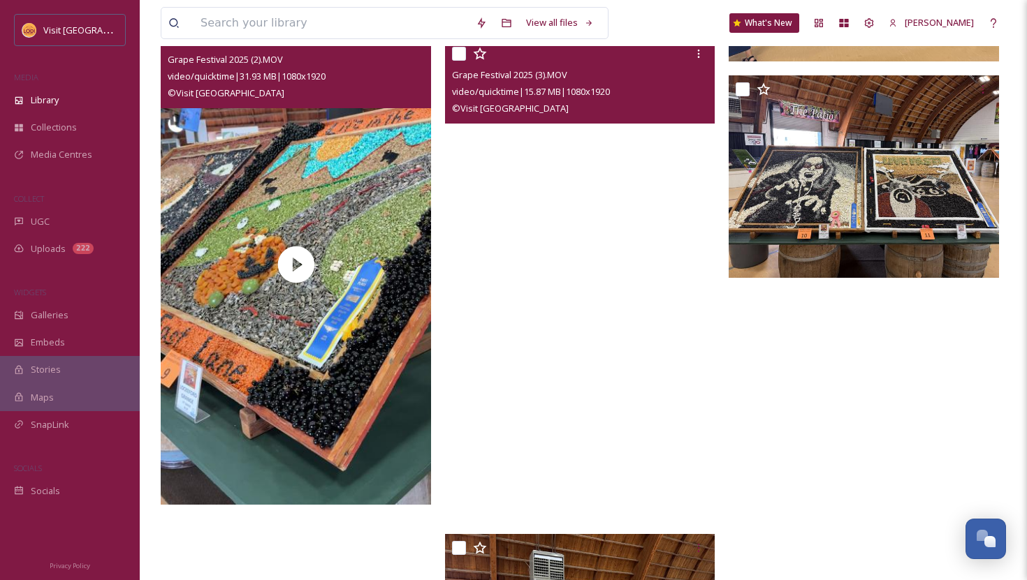
click at [581, 399] on video "Grape Festival 2025 (3).MOV" at bounding box center [580, 280] width 270 height 481
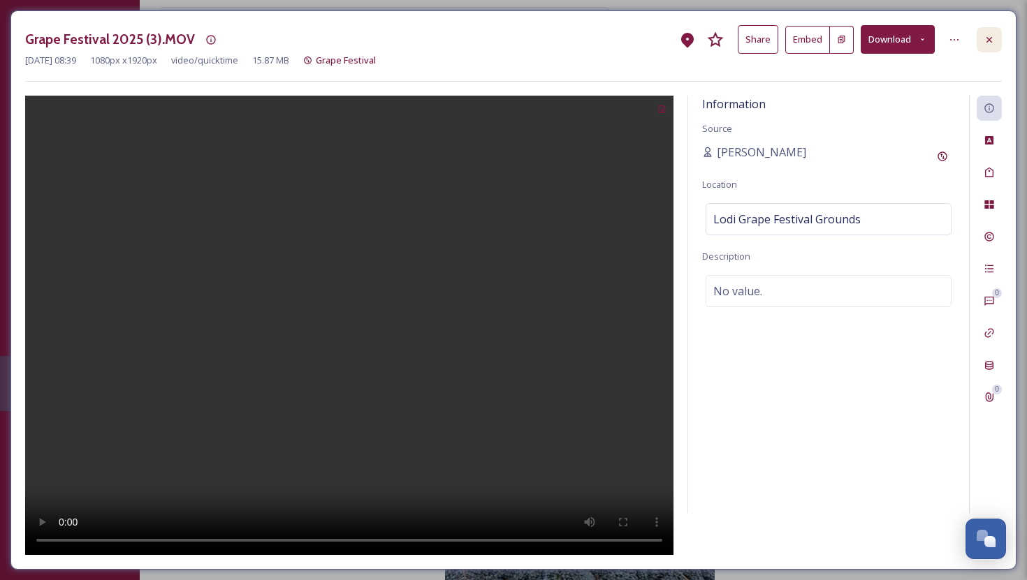
click at [983, 43] on icon at bounding box center [988, 39] width 11 height 11
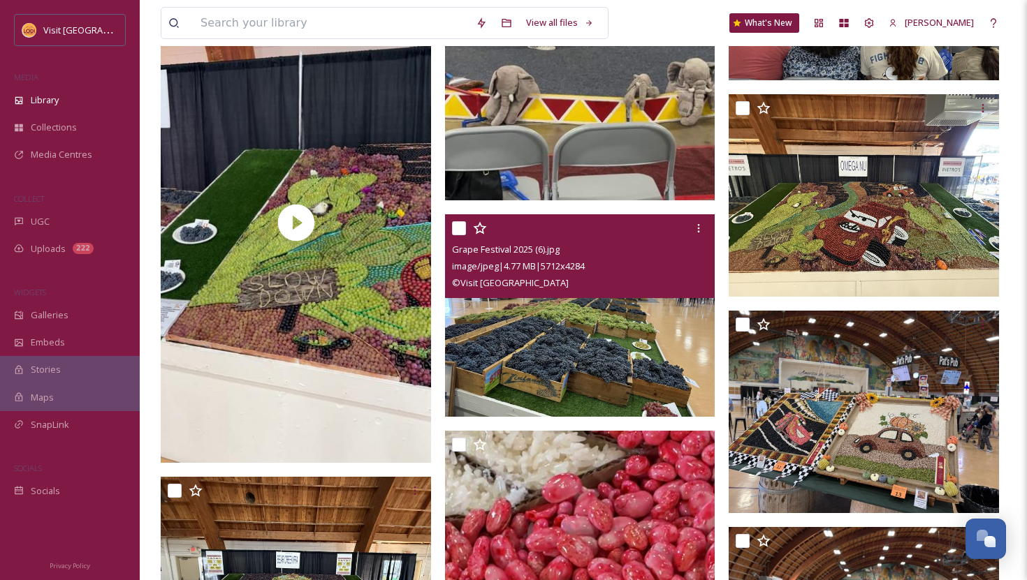
scroll to position [5665, 0]
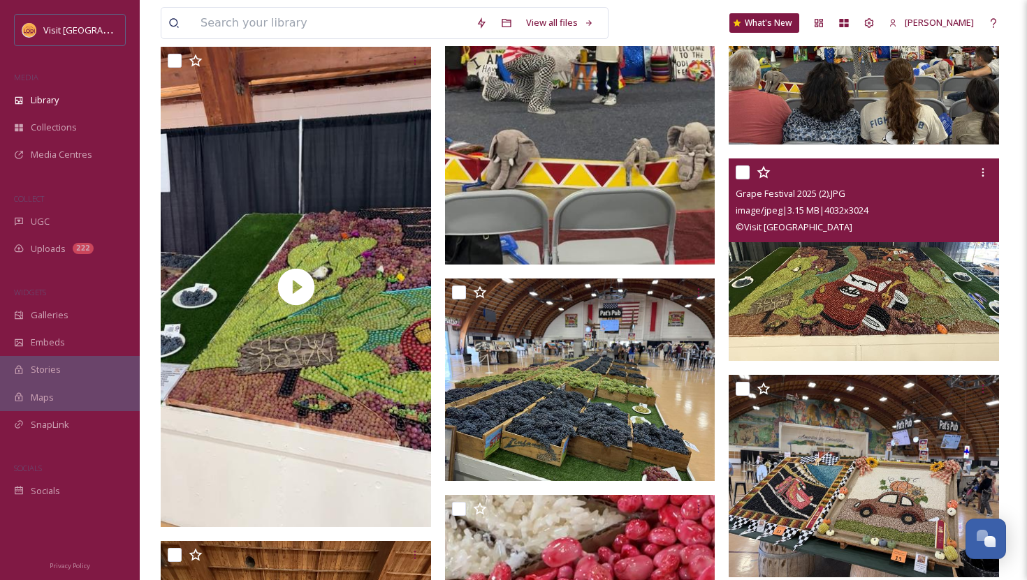
click at [819, 268] on img at bounding box center [864, 260] width 270 height 203
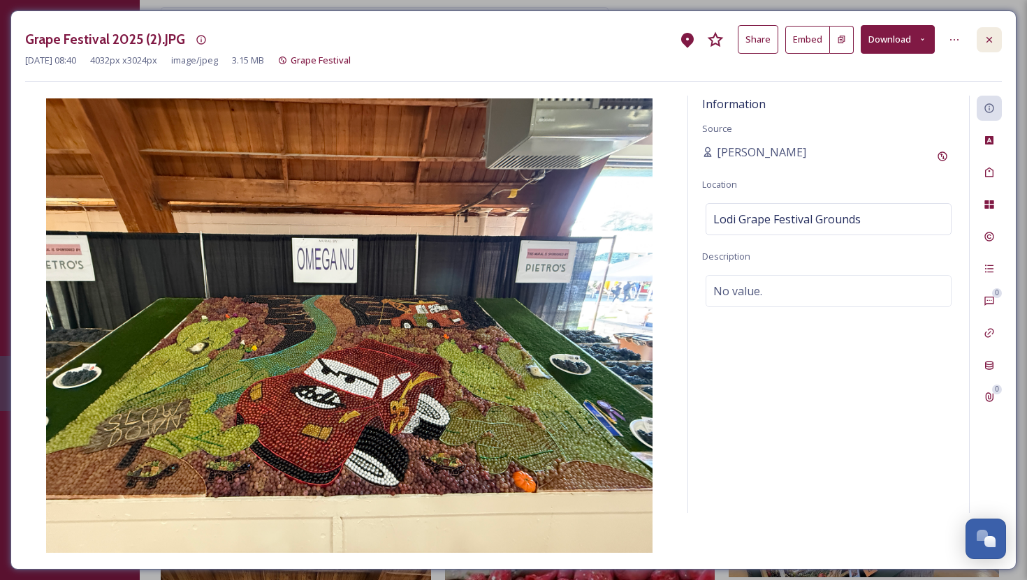
click at [990, 41] on icon at bounding box center [988, 39] width 11 height 11
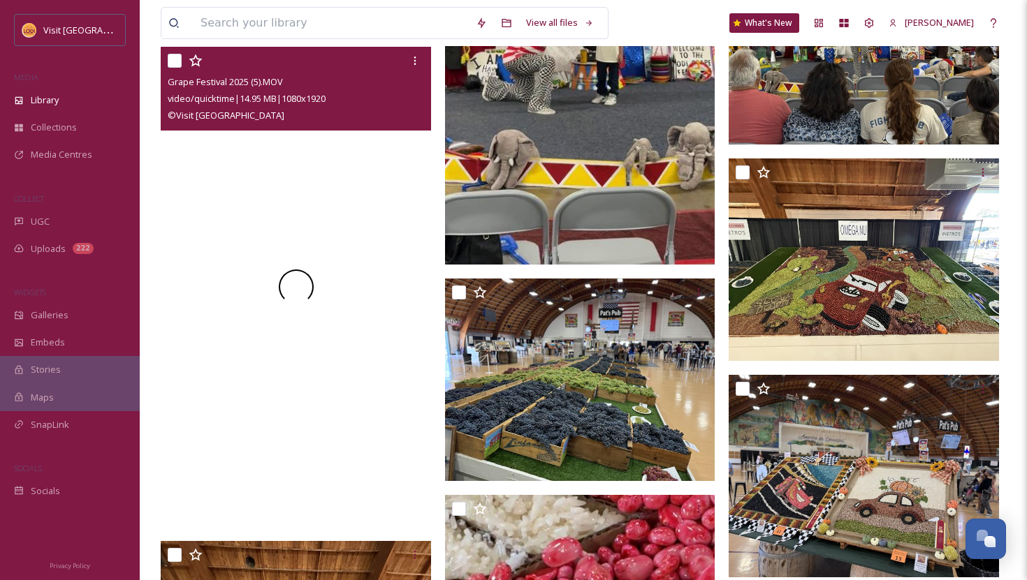
click at [343, 465] on div at bounding box center [296, 287] width 270 height 481
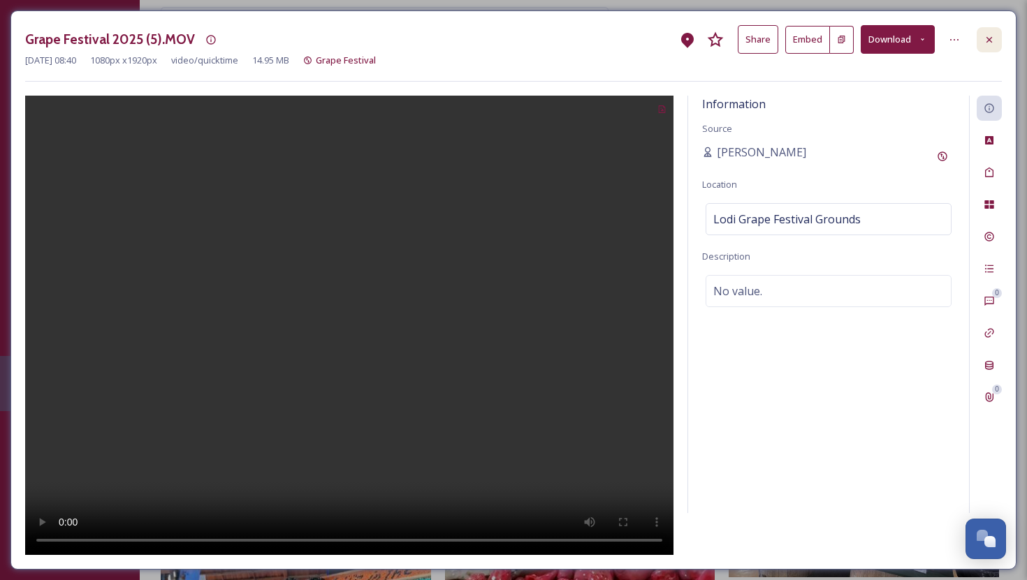
click at [990, 38] on icon at bounding box center [989, 39] width 6 height 6
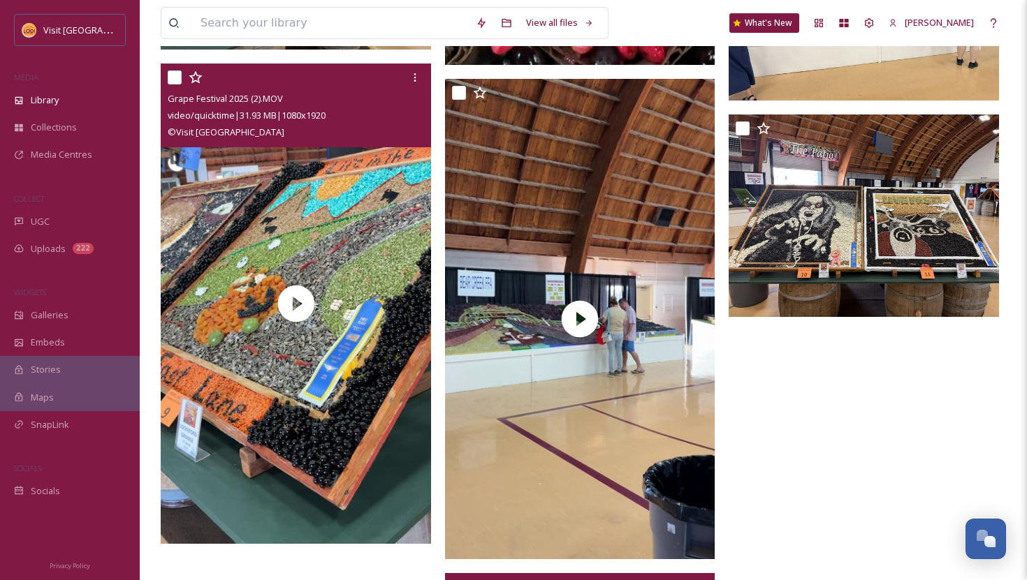
scroll to position [6528, 0]
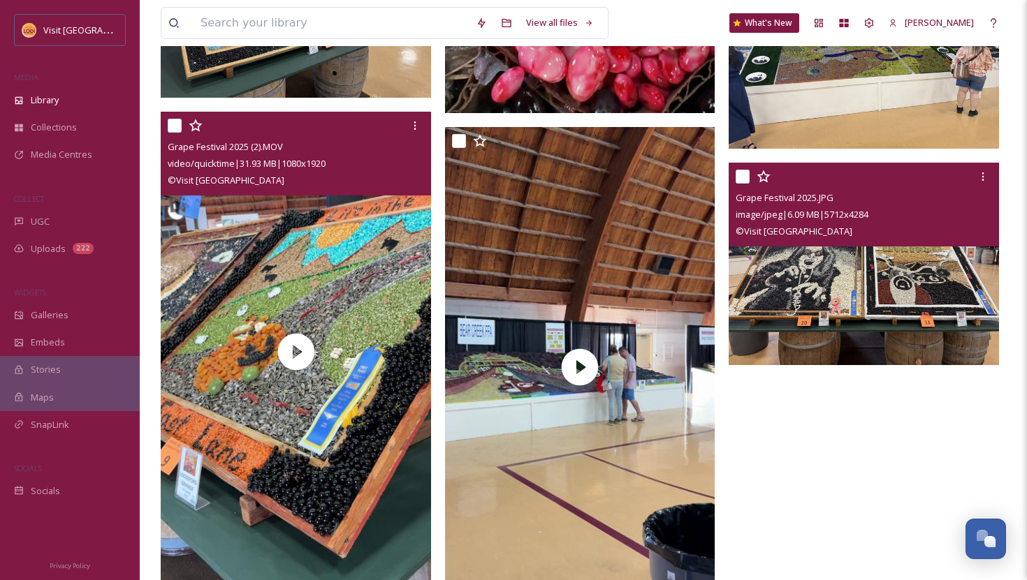
click at [861, 284] on img at bounding box center [864, 264] width 270 height 203
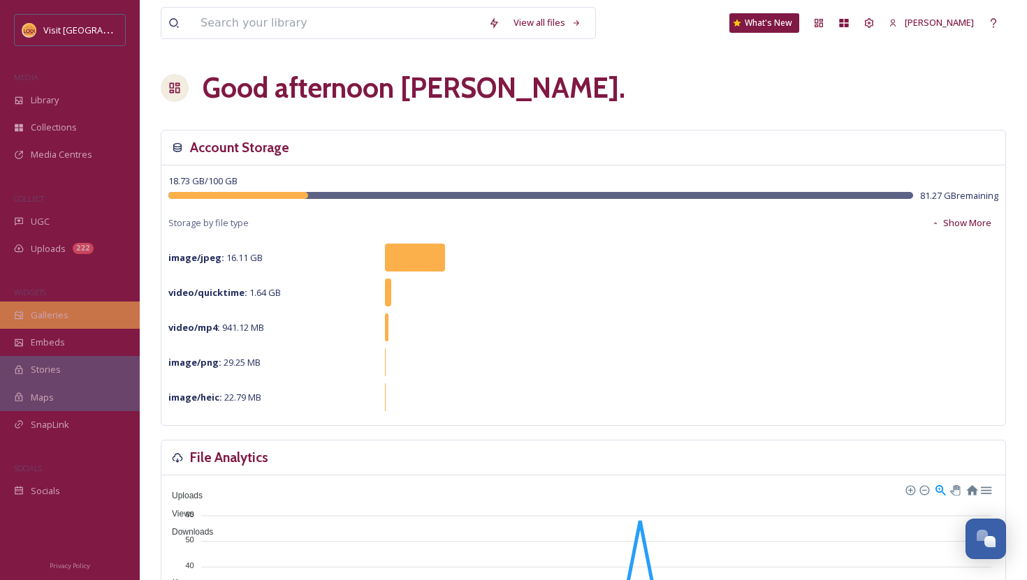
click at [57, 312] on span "Galleries" at bounding box center [50, 315] width 38 height 13
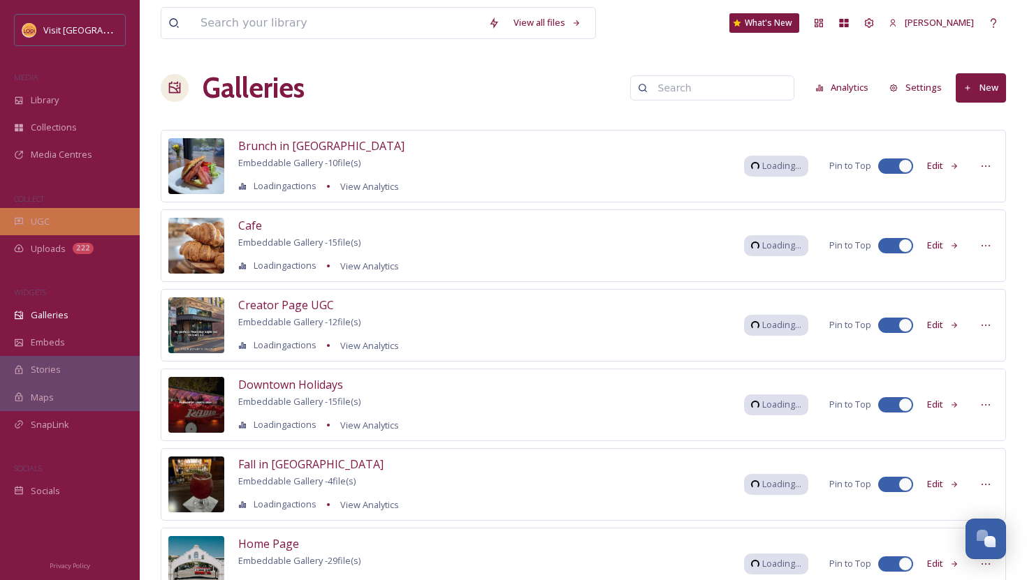
click at [51, 228] on div "UGC" at bounding box center [70, 221] width 140 height 27
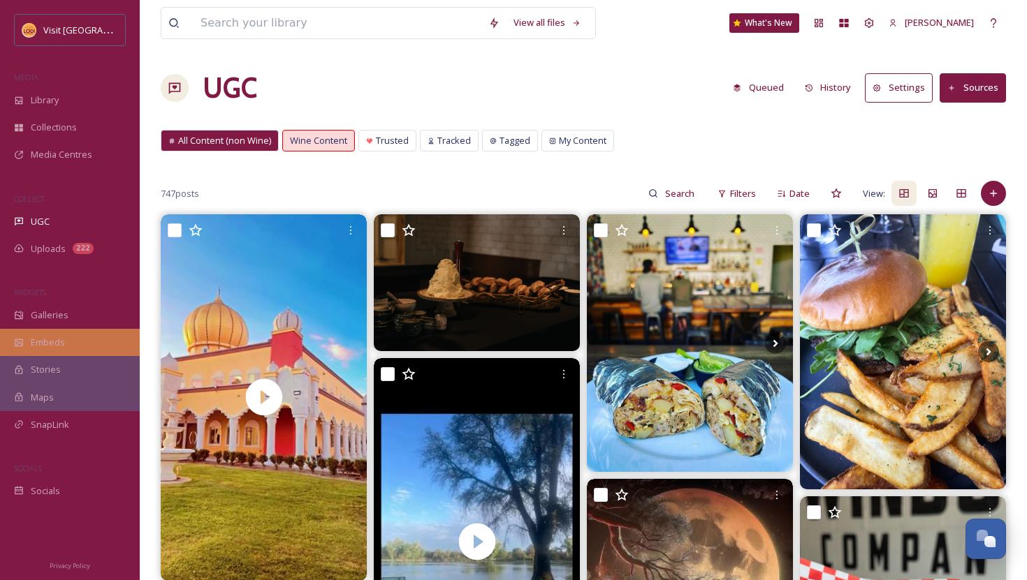
click at [61, 330] on div "Embeds" at bounding box center [70, 342] width 140 height 27
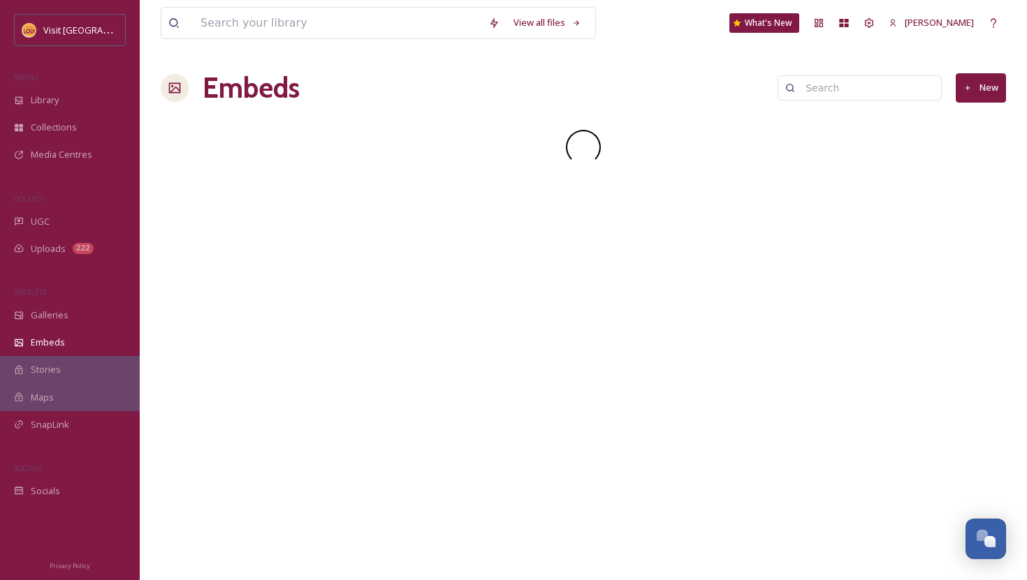
click at [61, 330] on div "Embeds" at bounding box center [70, 342] width 140 height 27
click at [61, 323] on div "Galleries" at bounding box center [70, 315] width 140 height 27
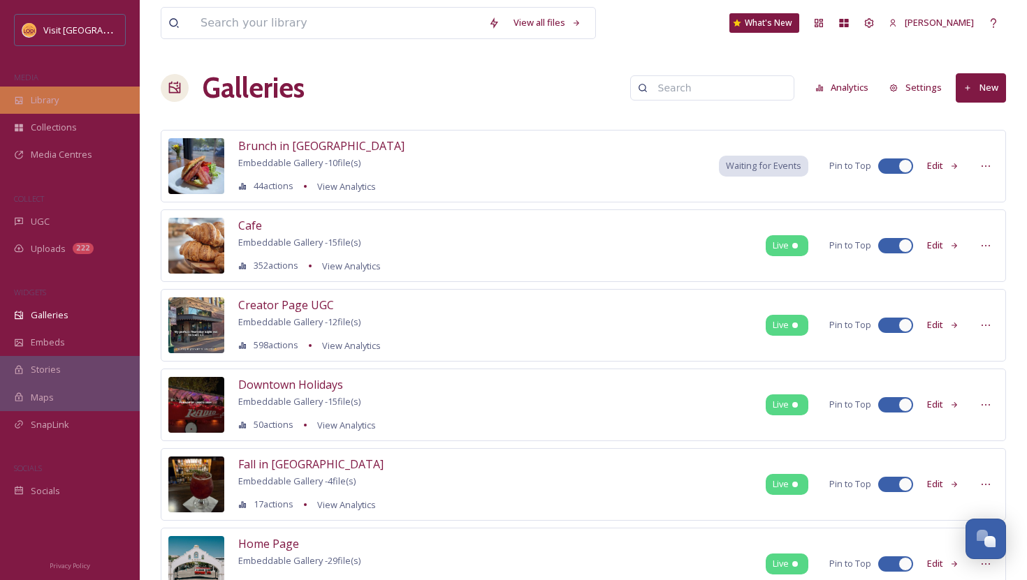
click at [62, 92] on div "Library" at bounding box center [70, 100] width 140 height 27
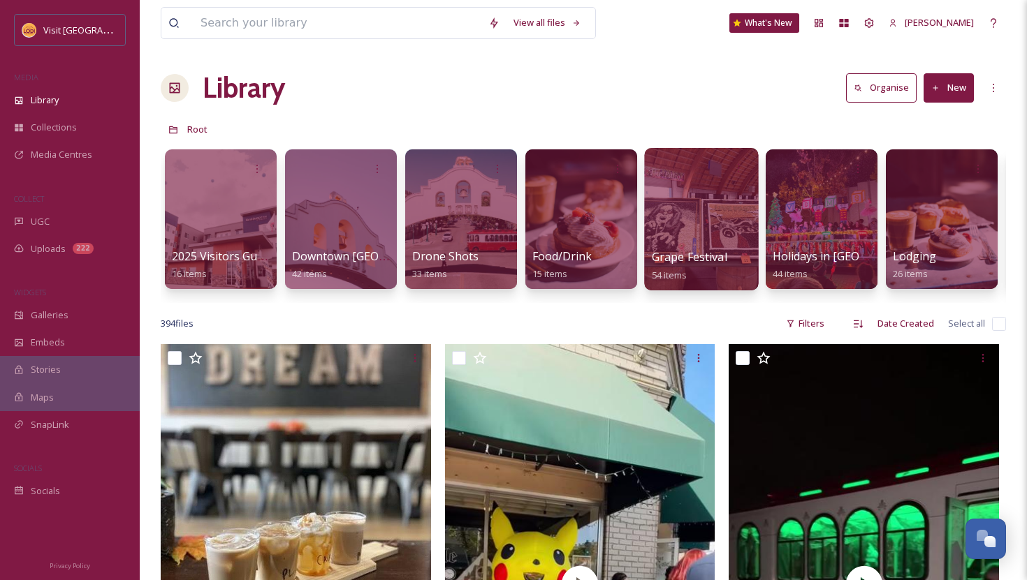
click at [708, 210] on div at bounding box center [701, 219] width 114 height 142
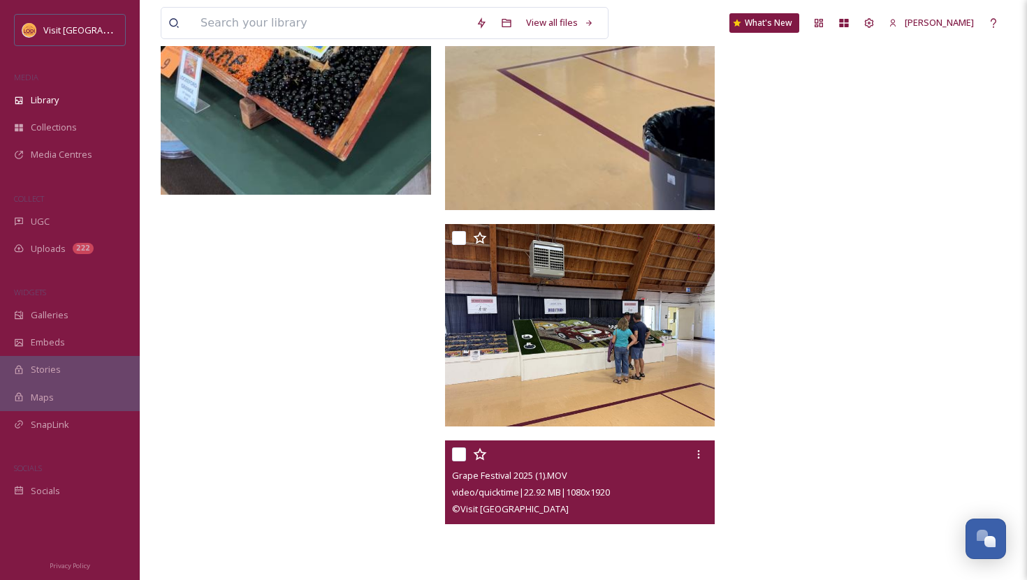
scroll to position [6835, 0]
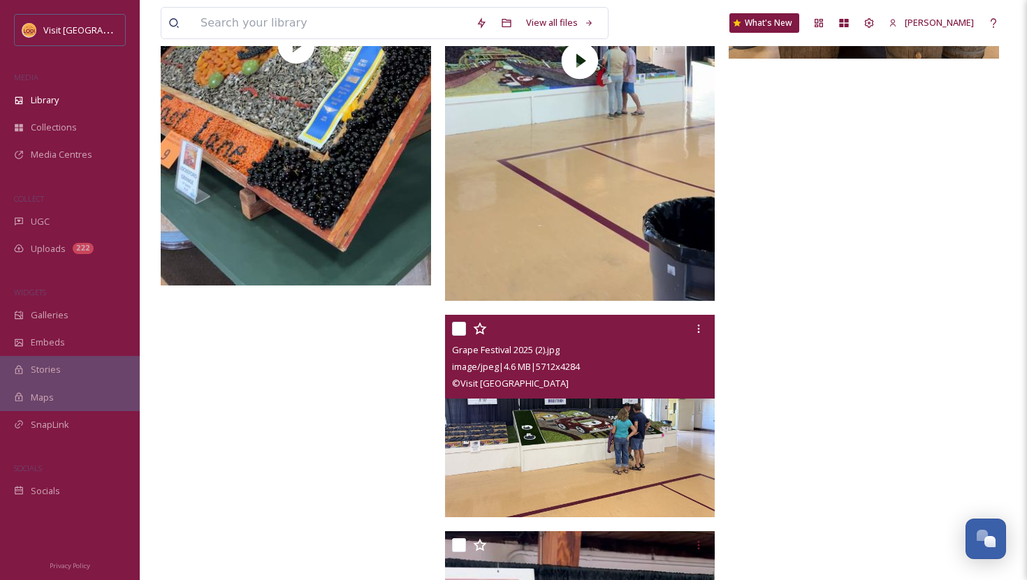
click at [554, 445] on img at bounding box center [580, 416] width 270 height 203
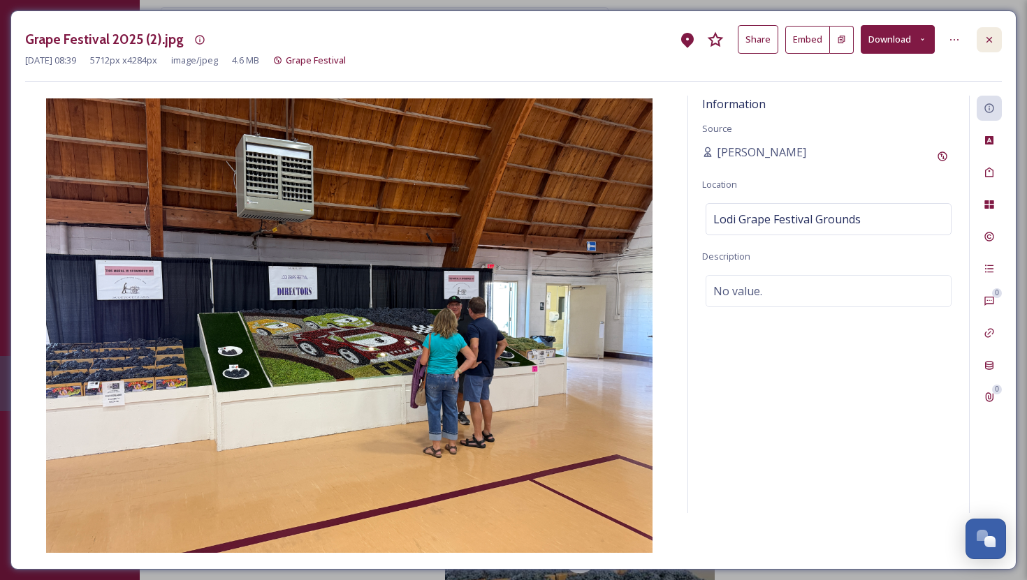
click at [995, 38] on div at bounding box center [988, 39] width 25 height 25
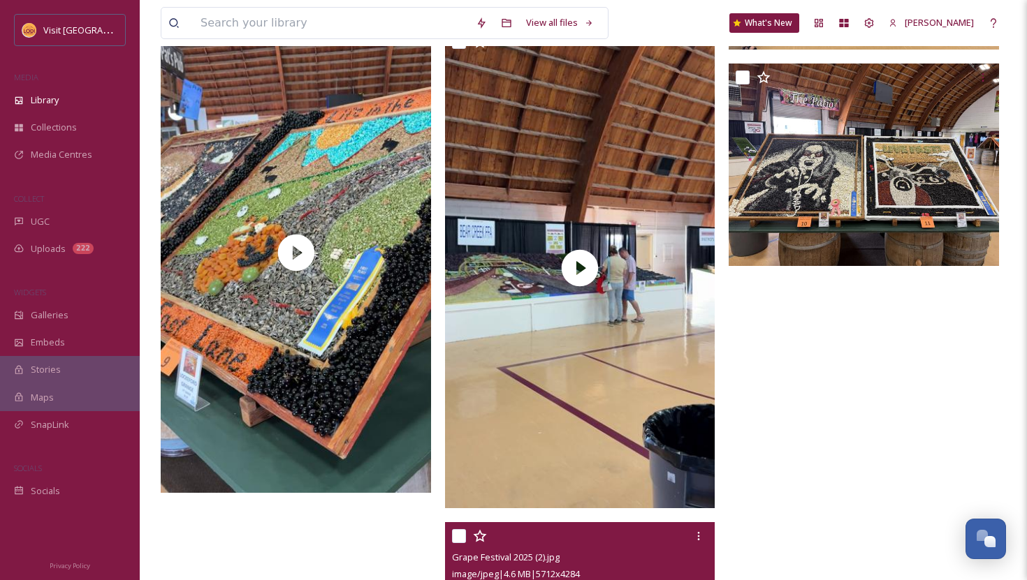
scroll to position [6626, 0]
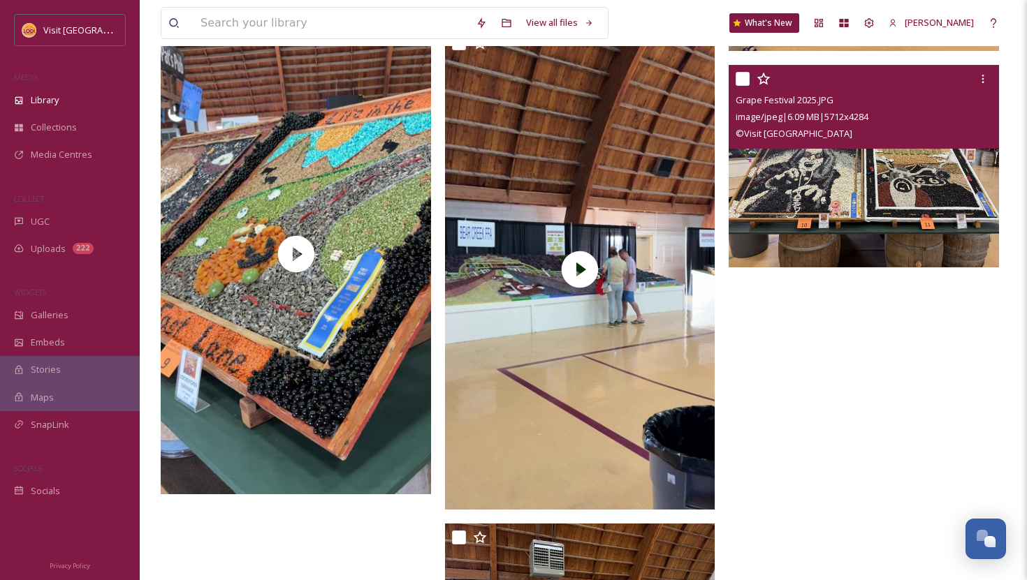
click at [836, 185] on img at bounding box center [864, 166] width 270 height 203
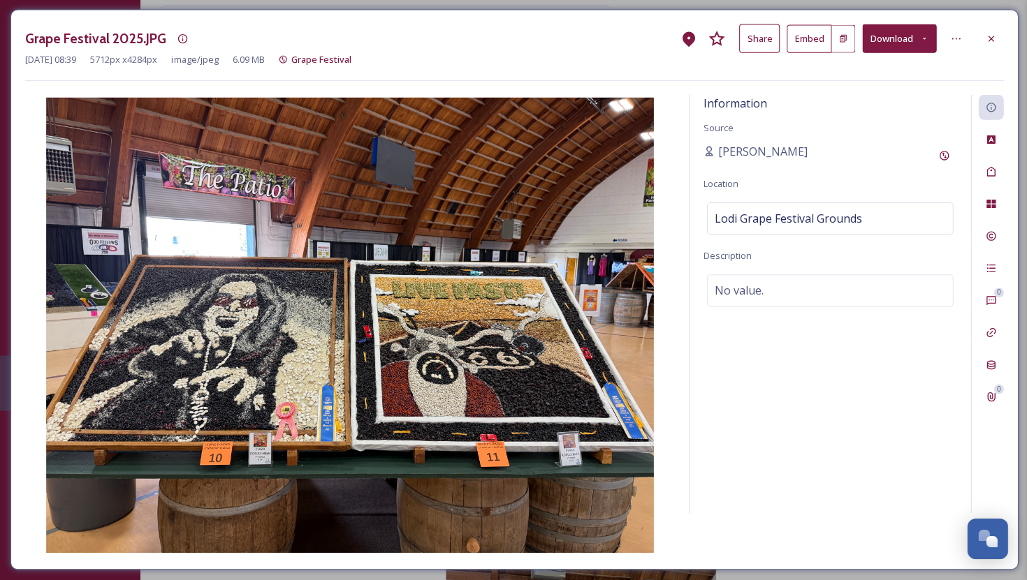
scroll to position [6623, 0]
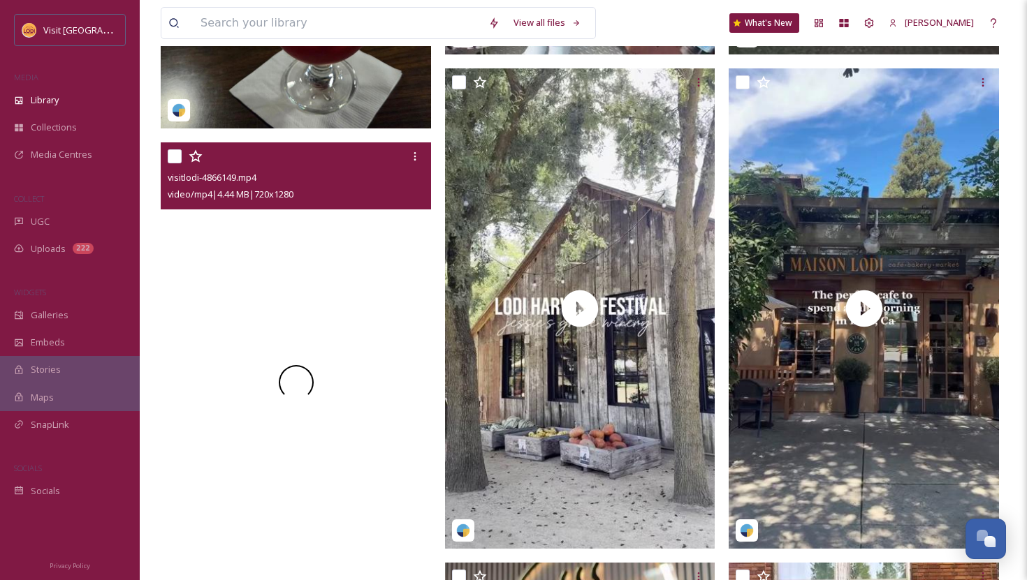
scroll to position [768, 0]
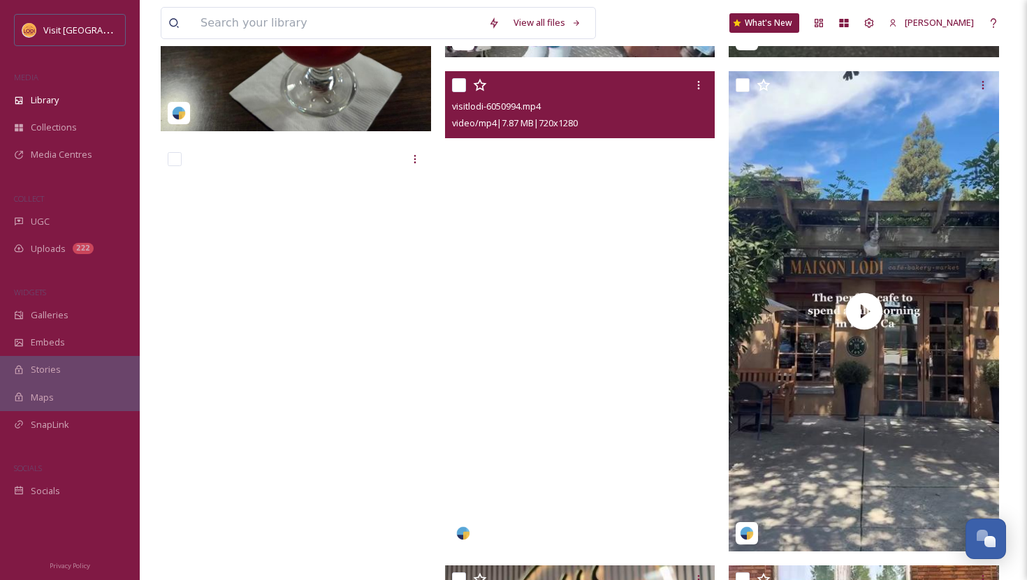
click at [534, 163] on video "visitlodi-6050994.mp4" at bounding box center [580, 311] width 270 height 481
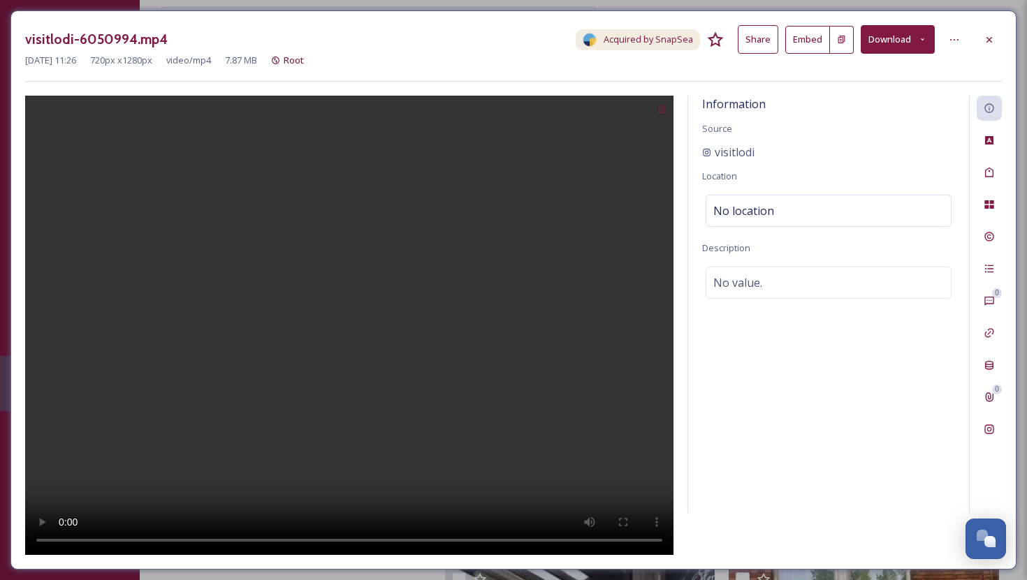
click at [827, 43] on button "Embed" at bounding box center [807, 40] width 45 height 28
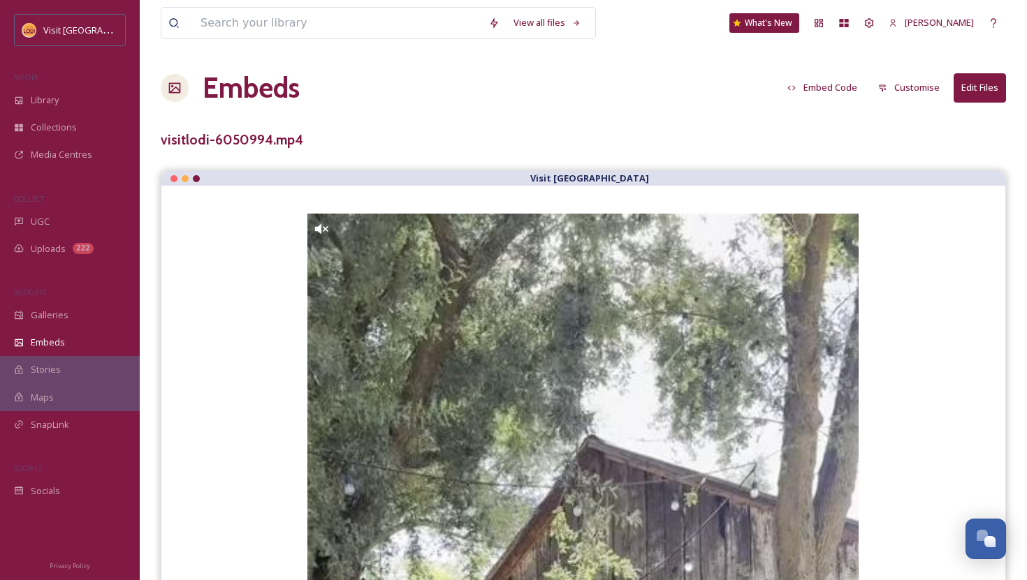
click at [819, 85] on button "Embed Code" at bounding box center [822, 87] width 84 height 27
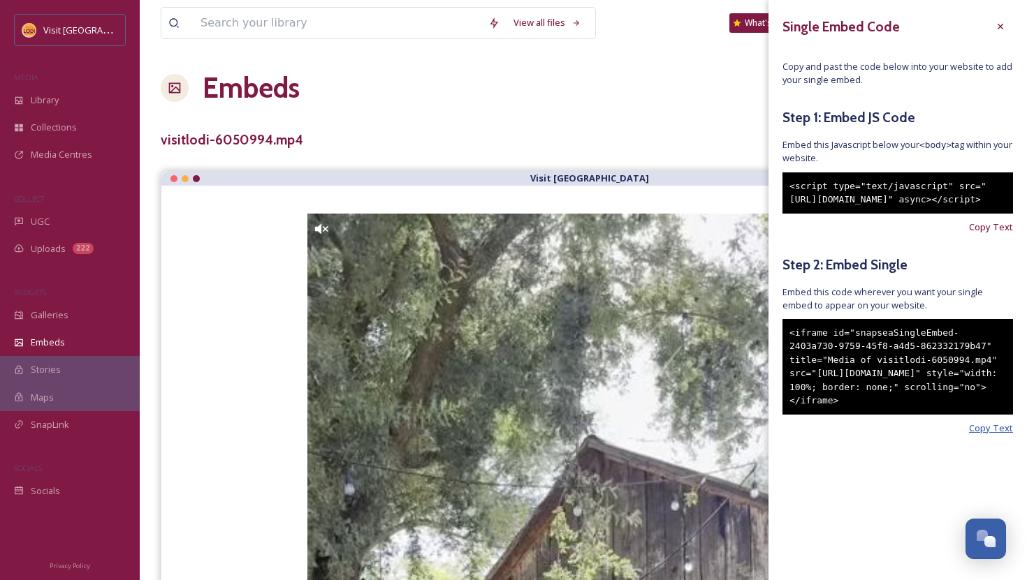
click at [1006, 435] on span "Copy Text" at bounding box center [991, 428] width 44 height 13
